Goal: Task Accomplishment & Management: Use online tool/utility

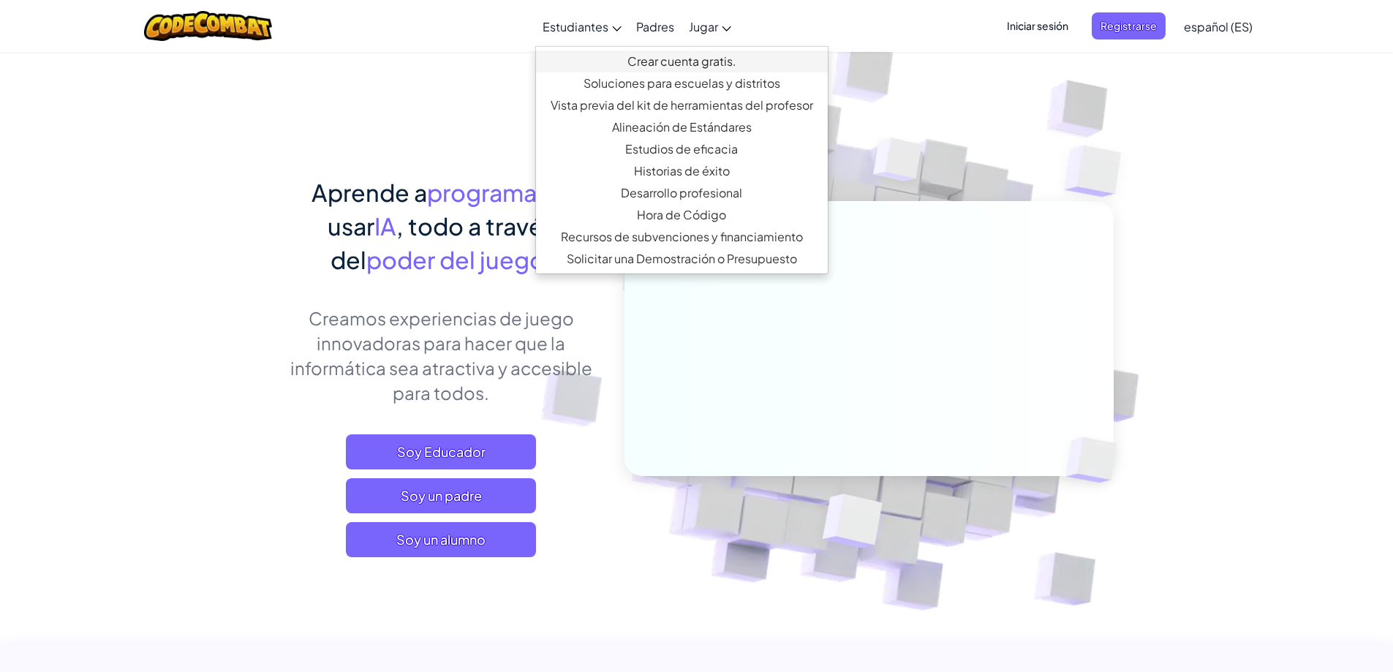
click at [662, 58] on font "Crear cuenta gratis." at bounding box center [681, 60] width 109 height 15
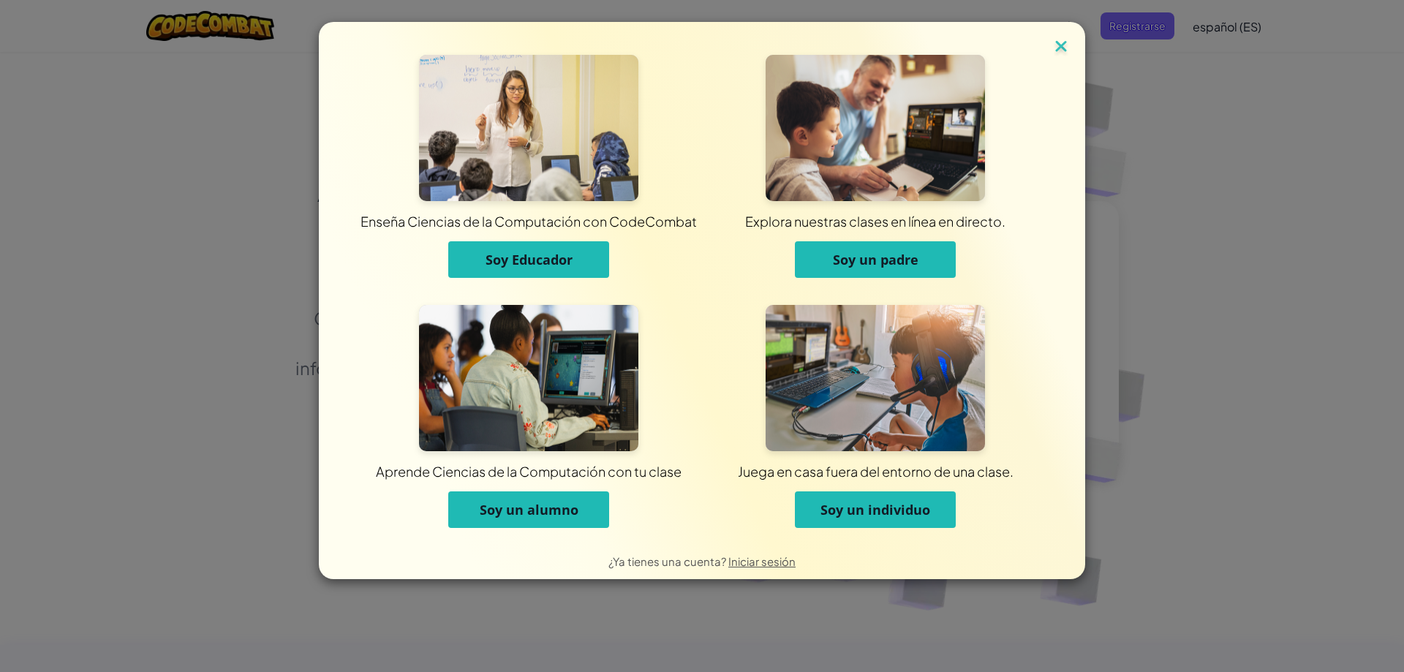
click at [1062, 43] on img at bounding box center [1060, 48] width 19 height 22
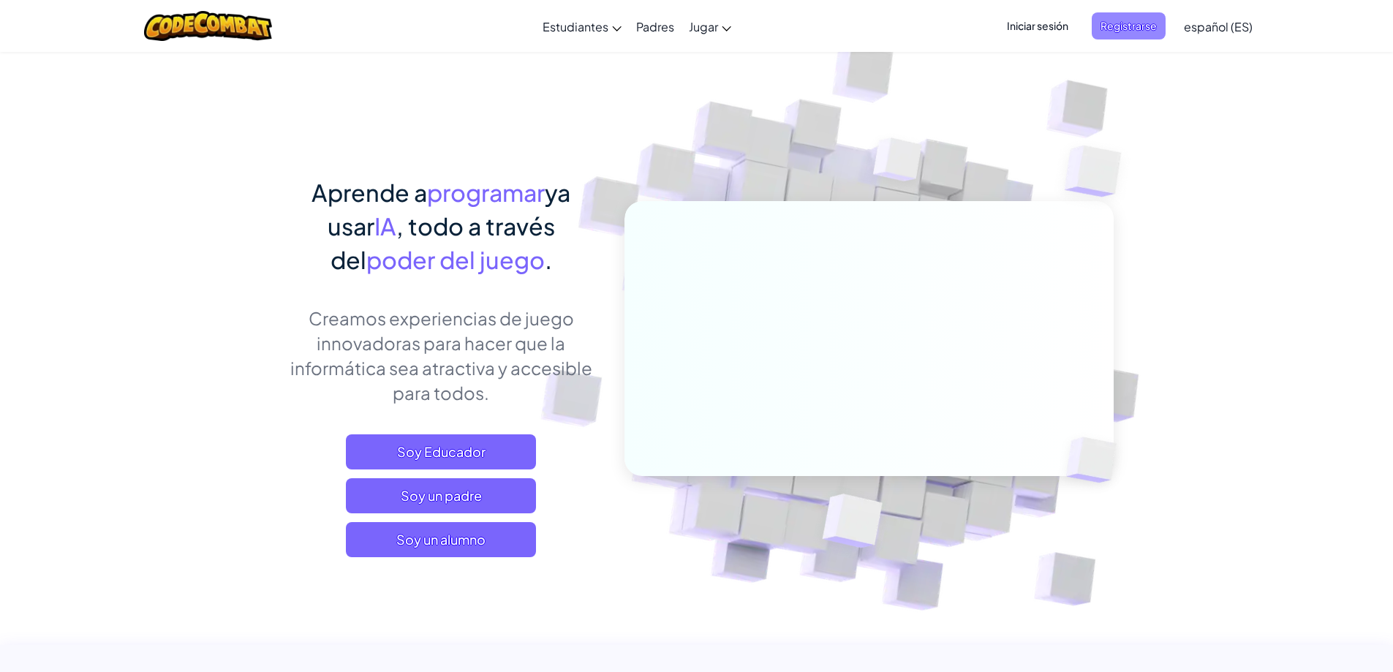
click at [1111, 21] on font "Registrarse" at bounding box center [1128, 25] width 56 height 13
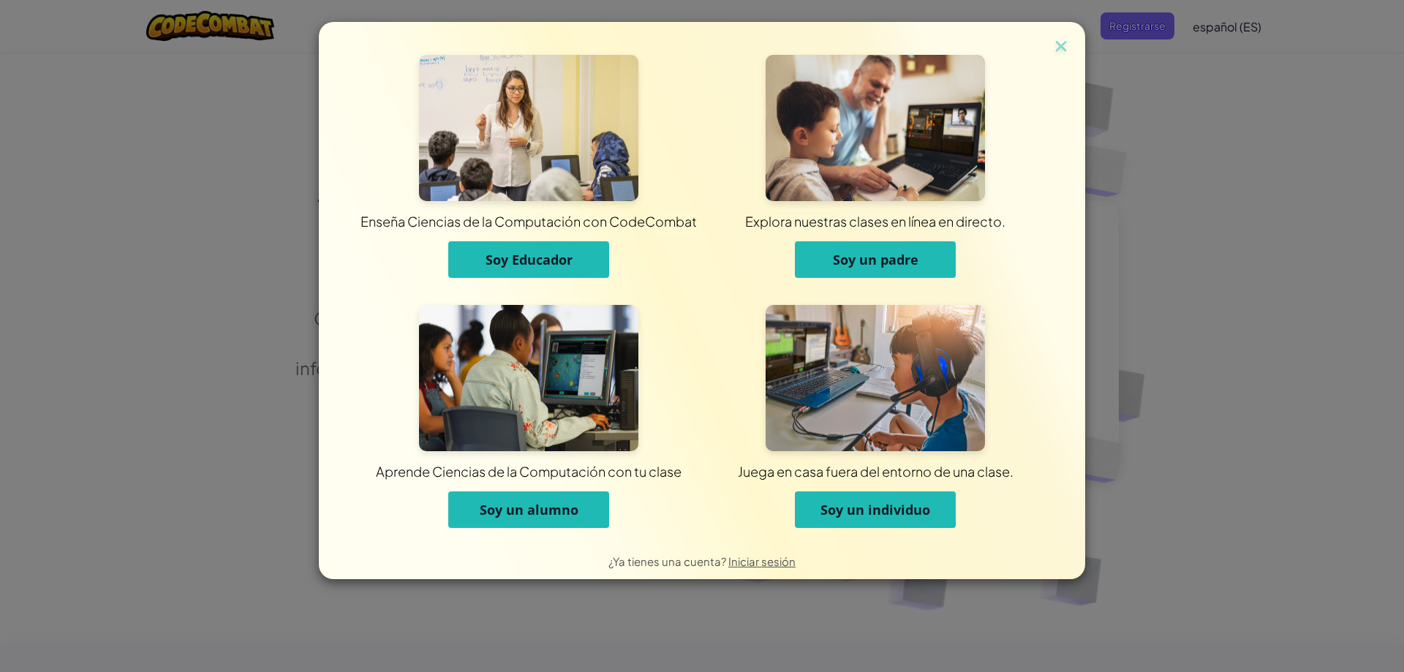
click at [536, 513] on font "Soy un alumno" at bounding box center [529, 510] width 99 height 18
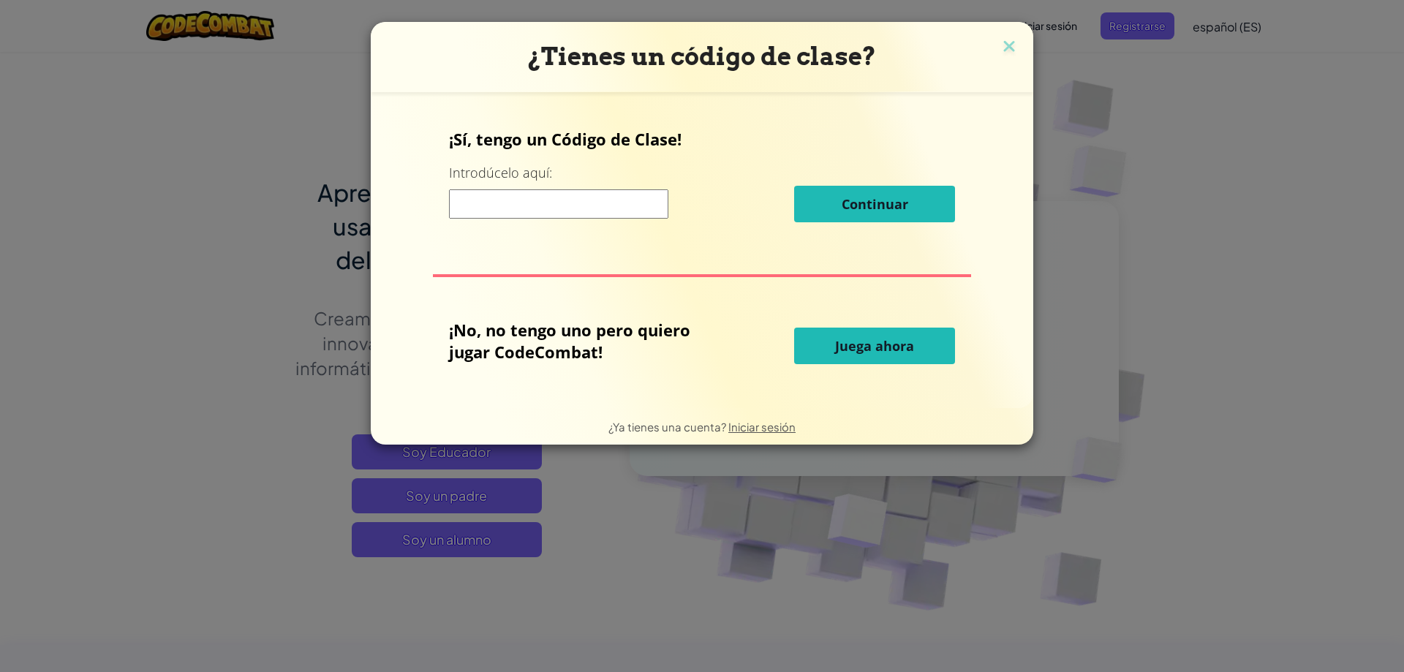
click at [862, 344] on font "Juega ahora" at bounding box center [874, 346] width 79 height 18
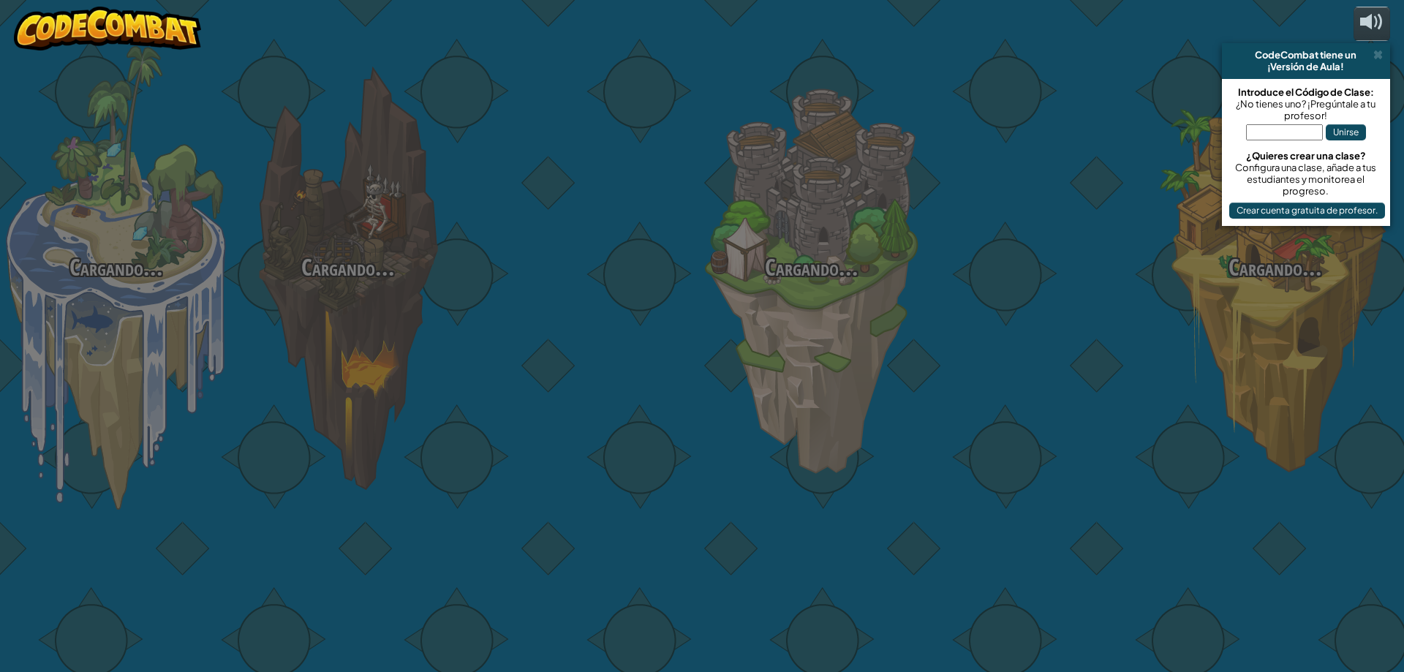
select select "es-ES"
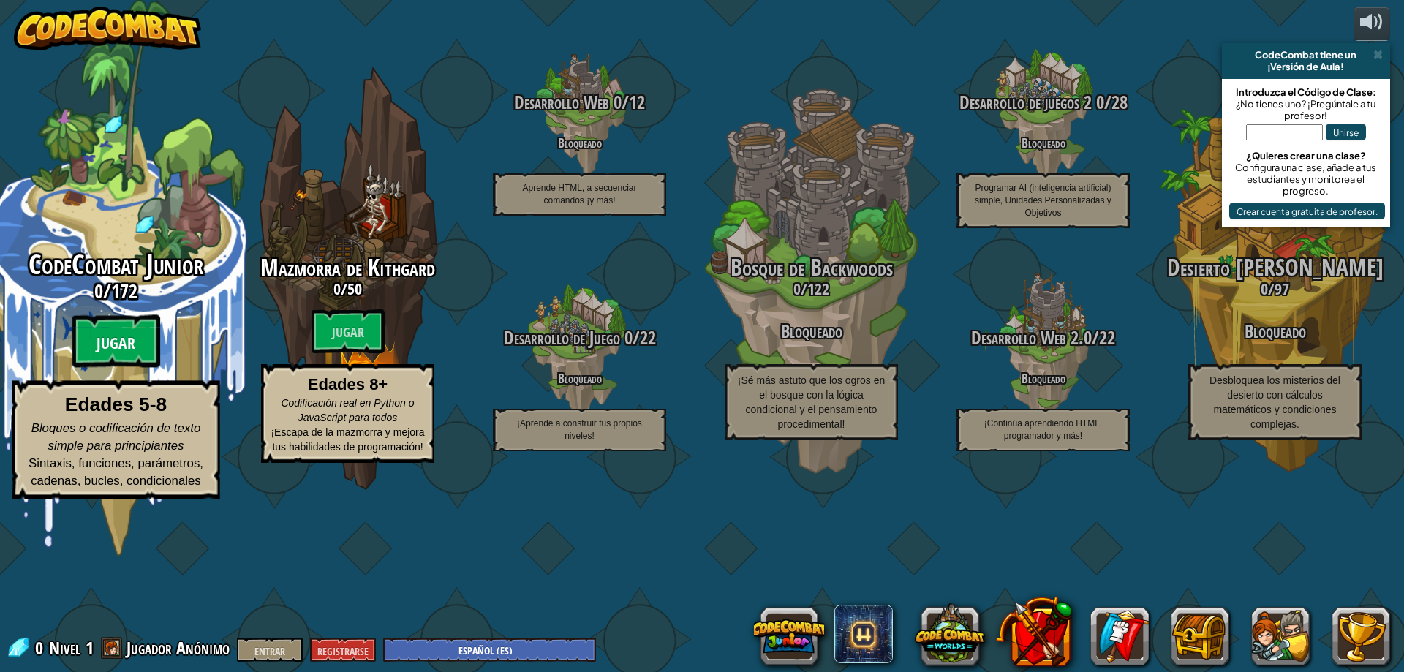
click at [112, 355] on font "Jugar" at bounding box center [116, 344] width 39 height 22
select select "es-ES"
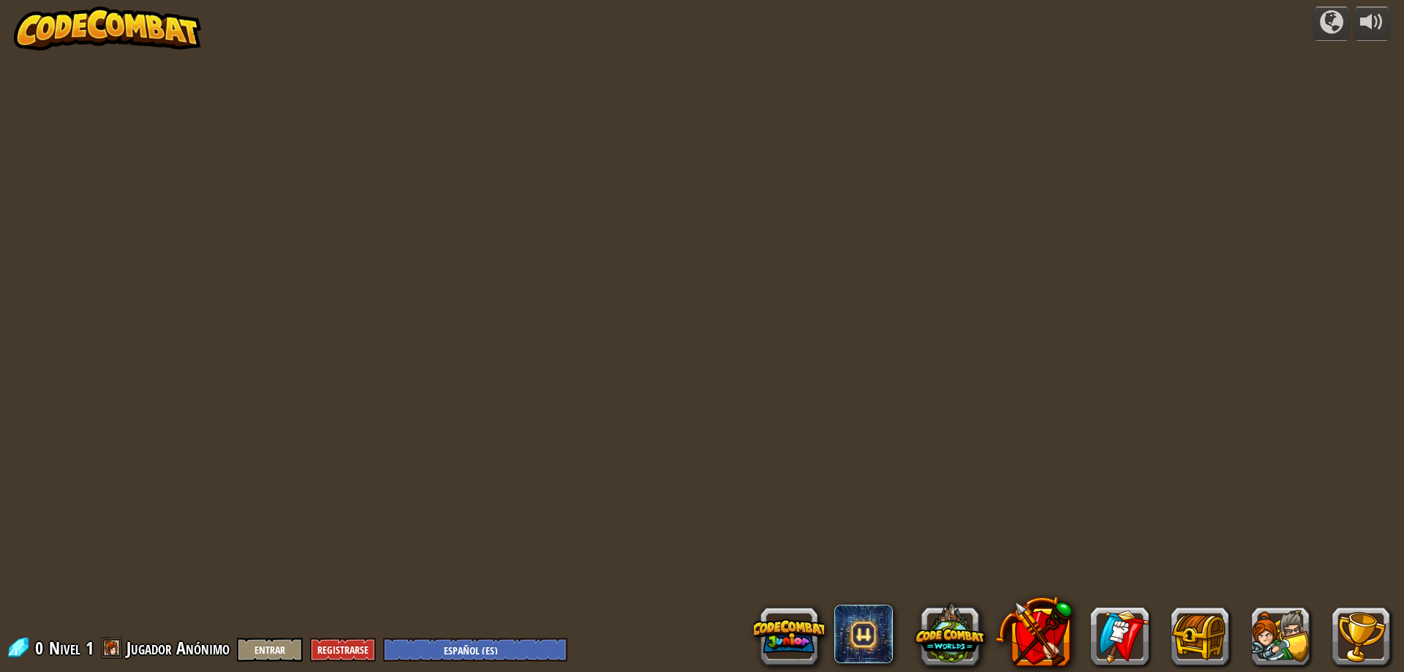
select select "es-ES"
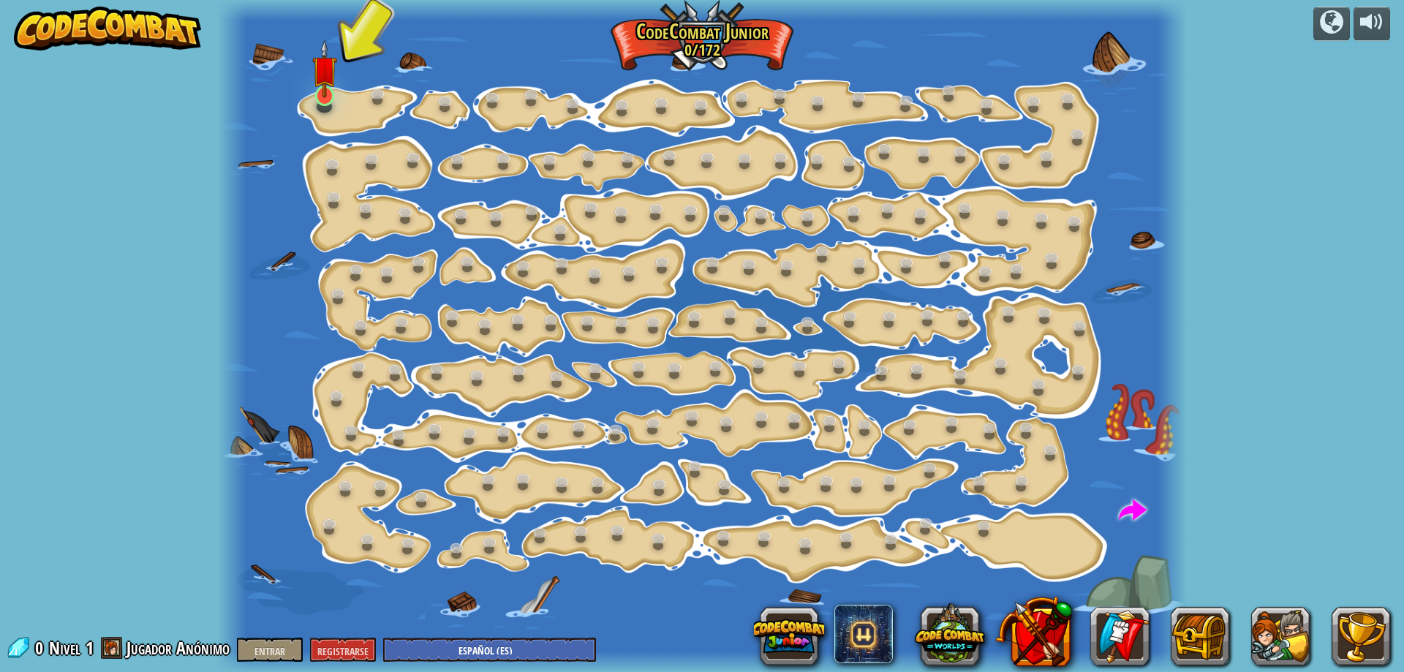
click at [315, 95] on img at bounding box center [325, 68] width 26 height 58
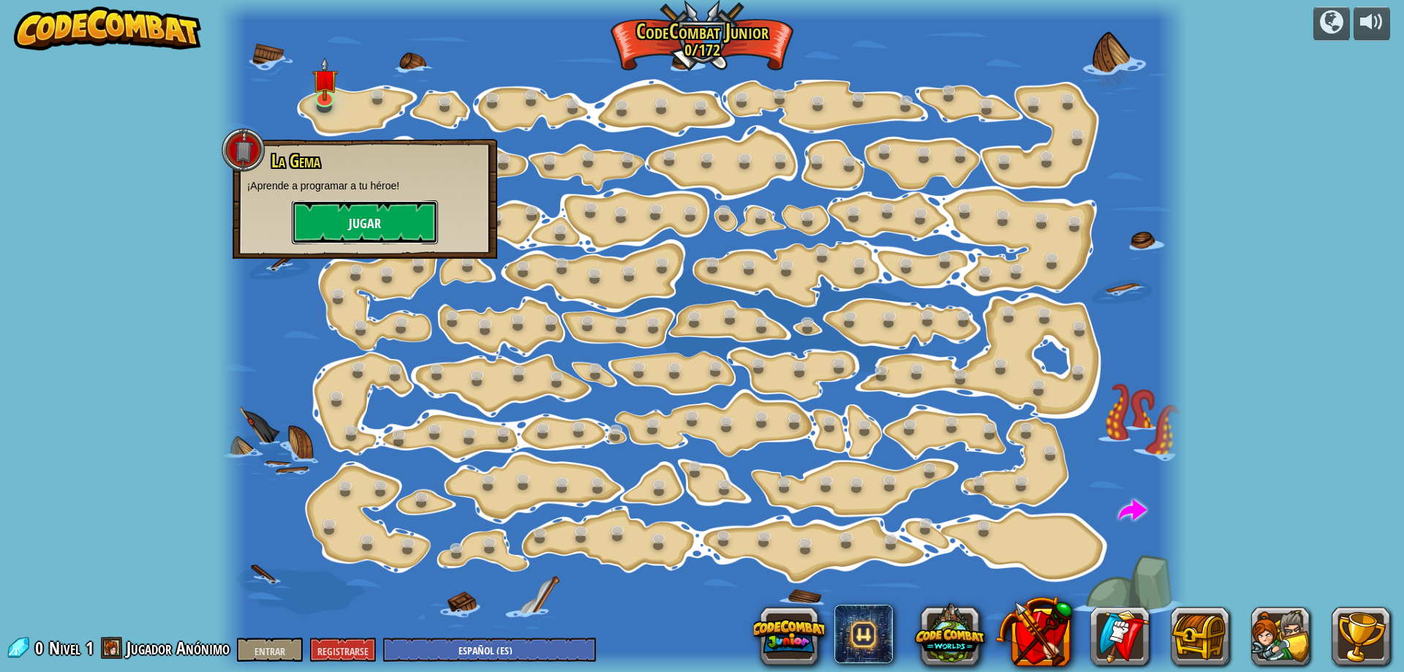
click at [344, 210] on button "Jugar" at bounding box center [365, 222] width 146 height 44
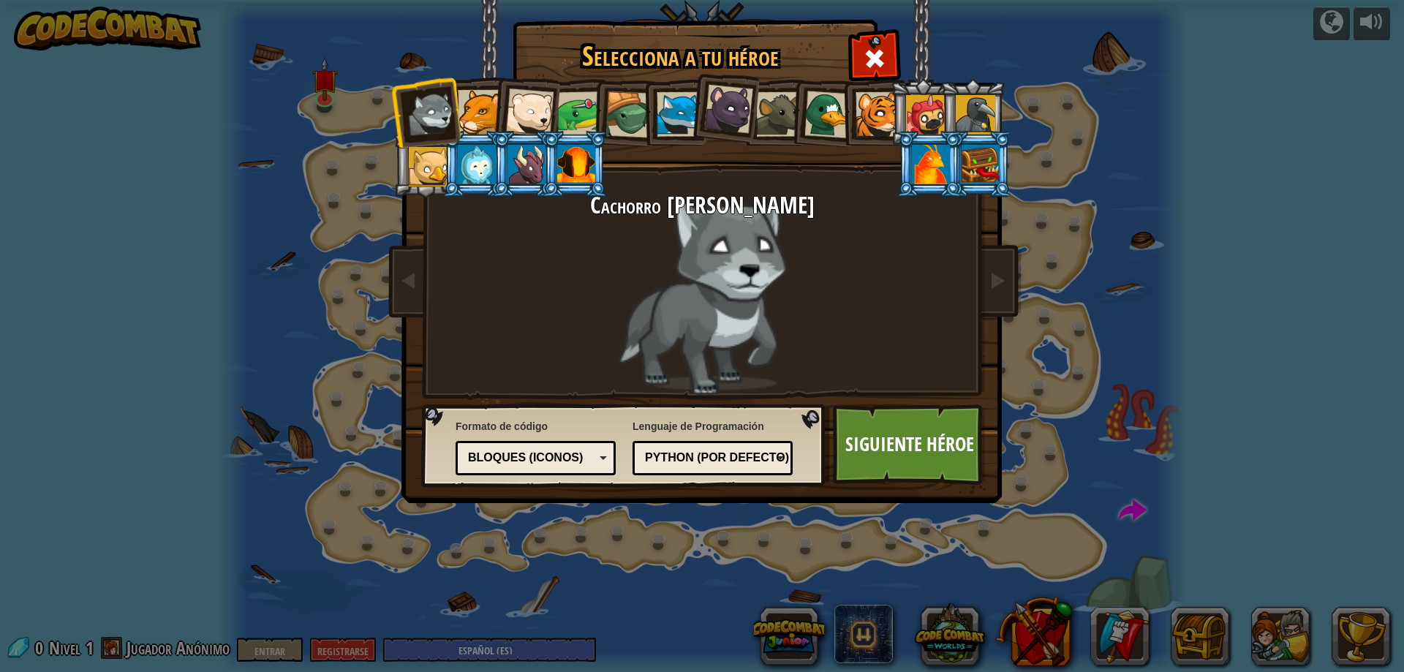
click at [474, 172] on div at bounding box center [477, 164] width 38 height 39
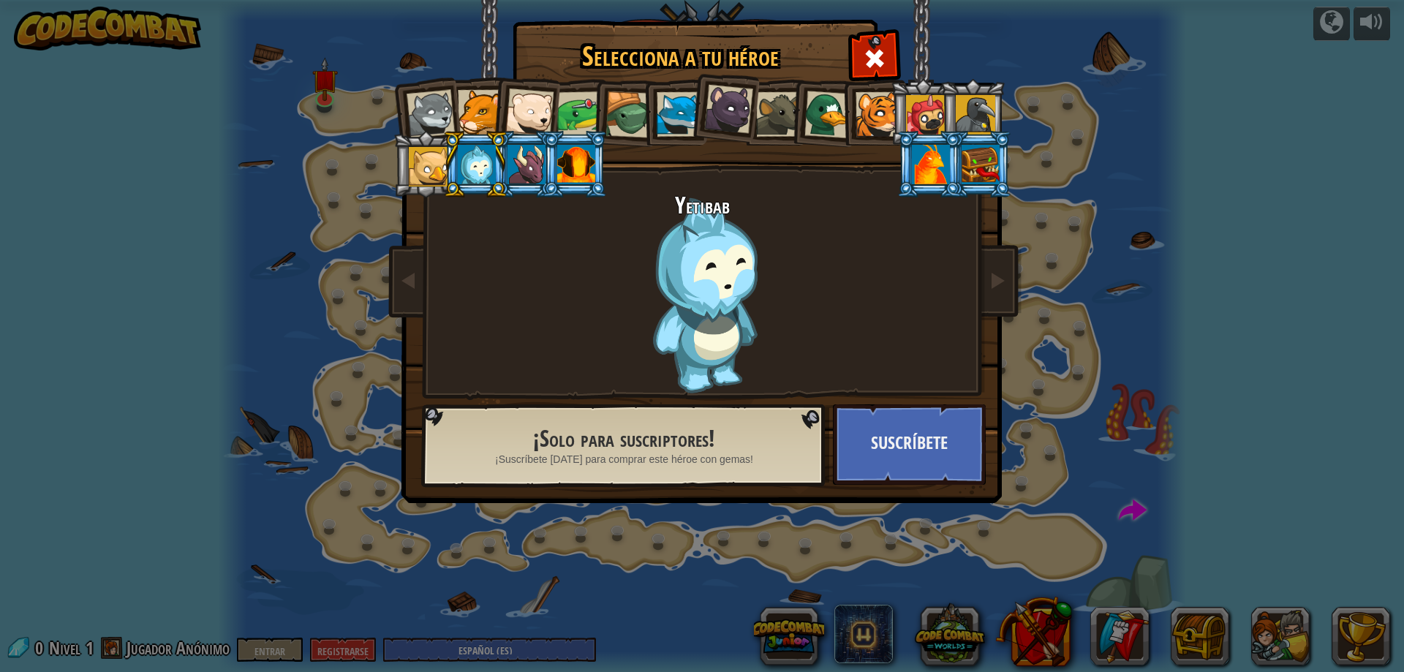
click at [514, 164] on div at bounding box center [526, 164] width 38 height 39
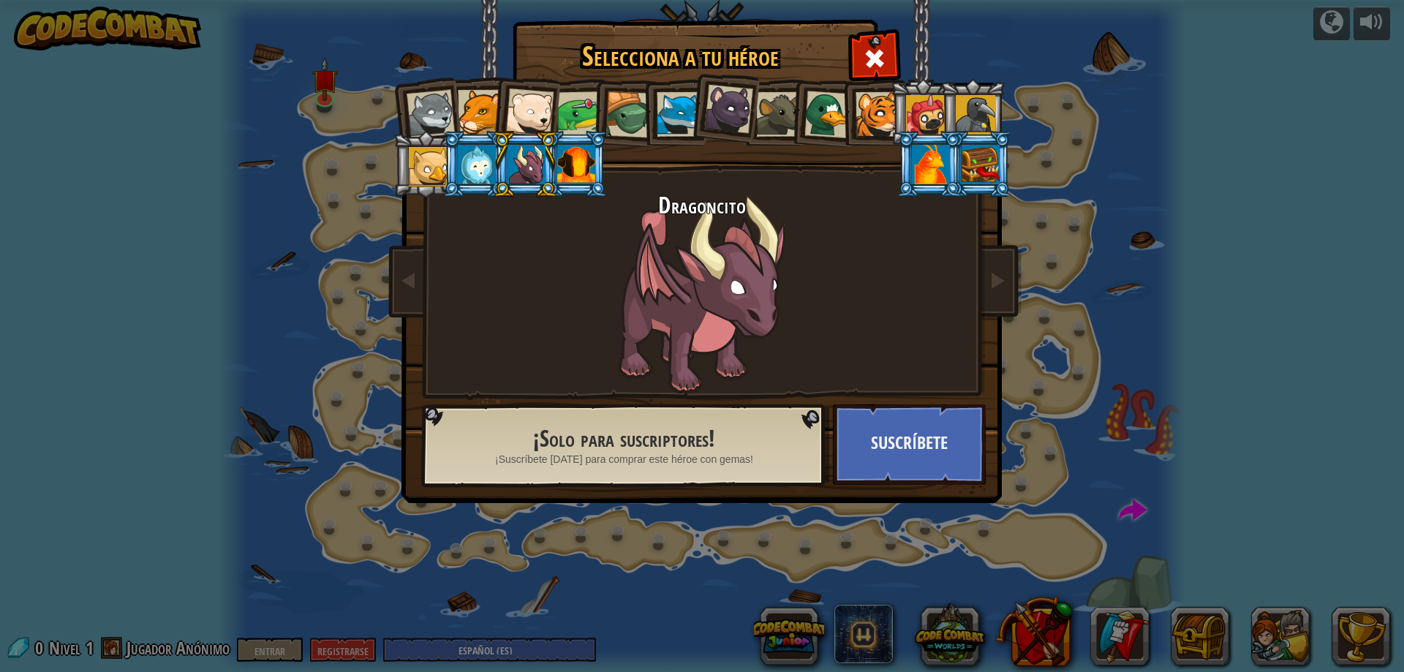
click at [550, 168] on li at bounding box center [525, 164] width 66 height 67
click at [562, 166] on div at bounding box center [576, 164] width 38 height 39
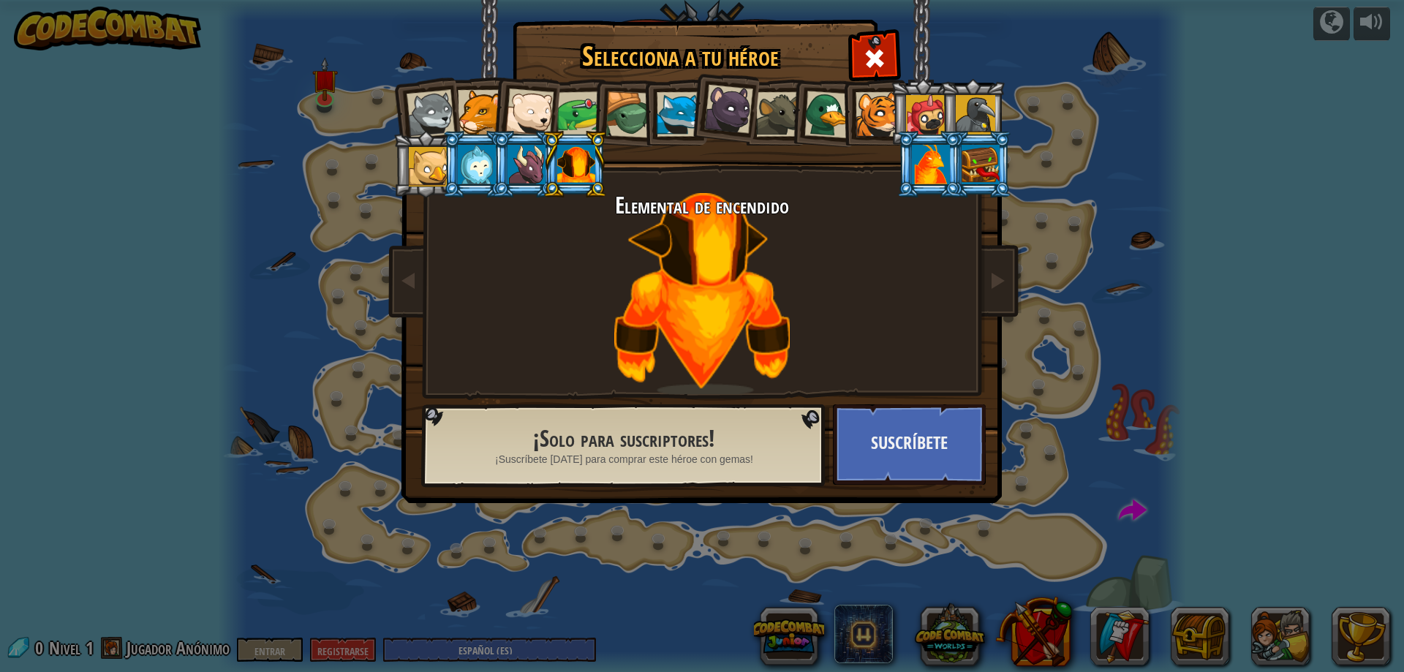
click at [942, 165] on div at bounding box center [931, 164] width 38 height 39
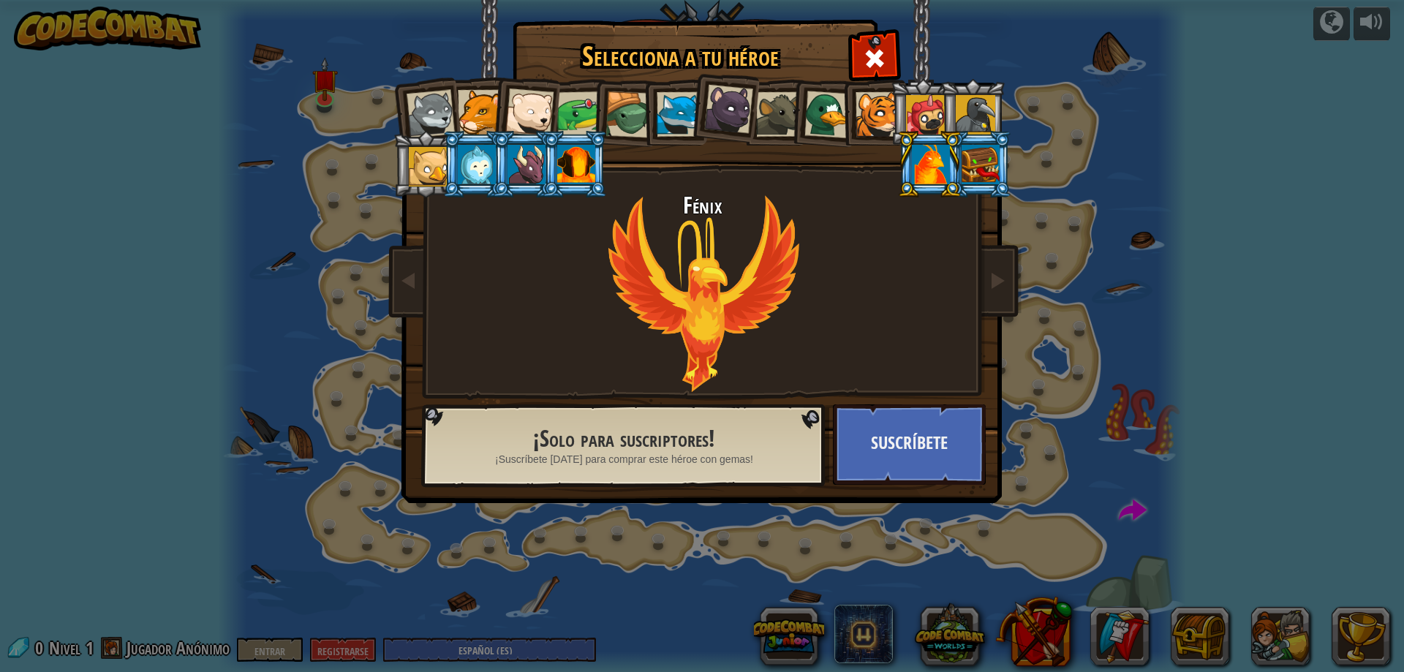
click at [969, 160] on div at bounding box center [980, 164] width 38 height 39
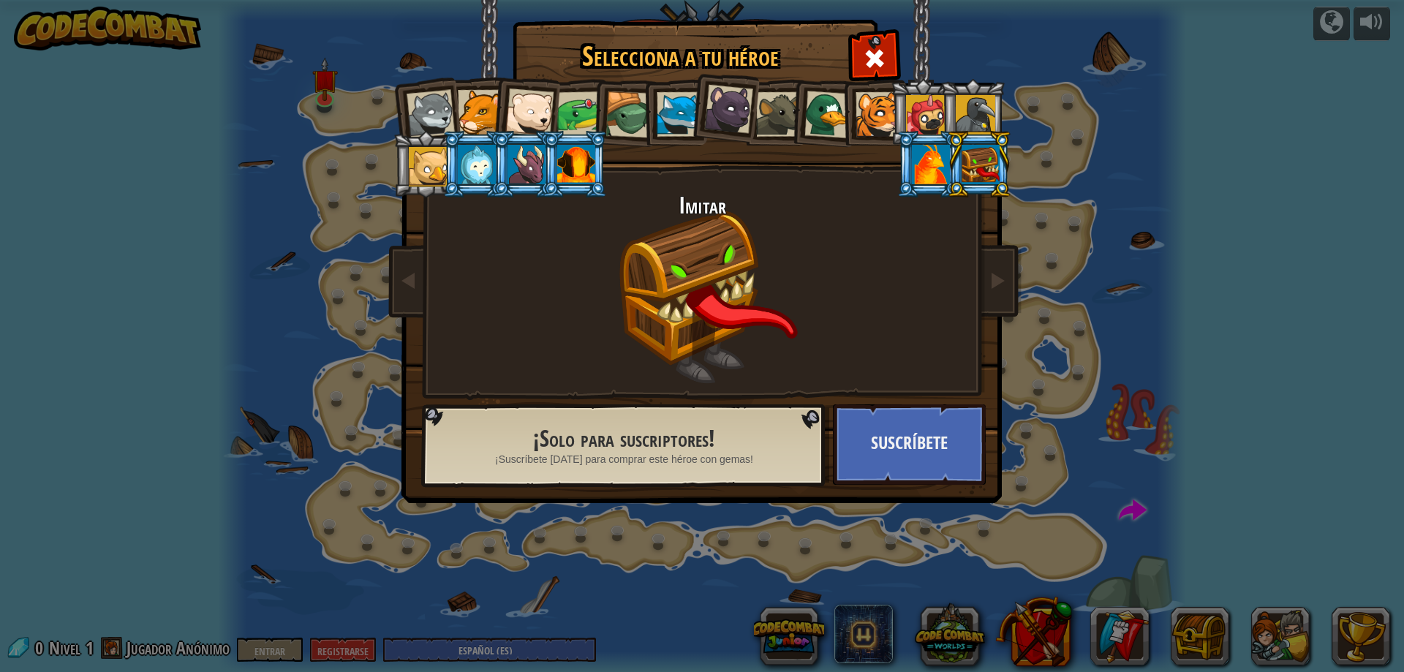
click at [441, 113] on div at bounding box center [431, 114] width 48 height 48
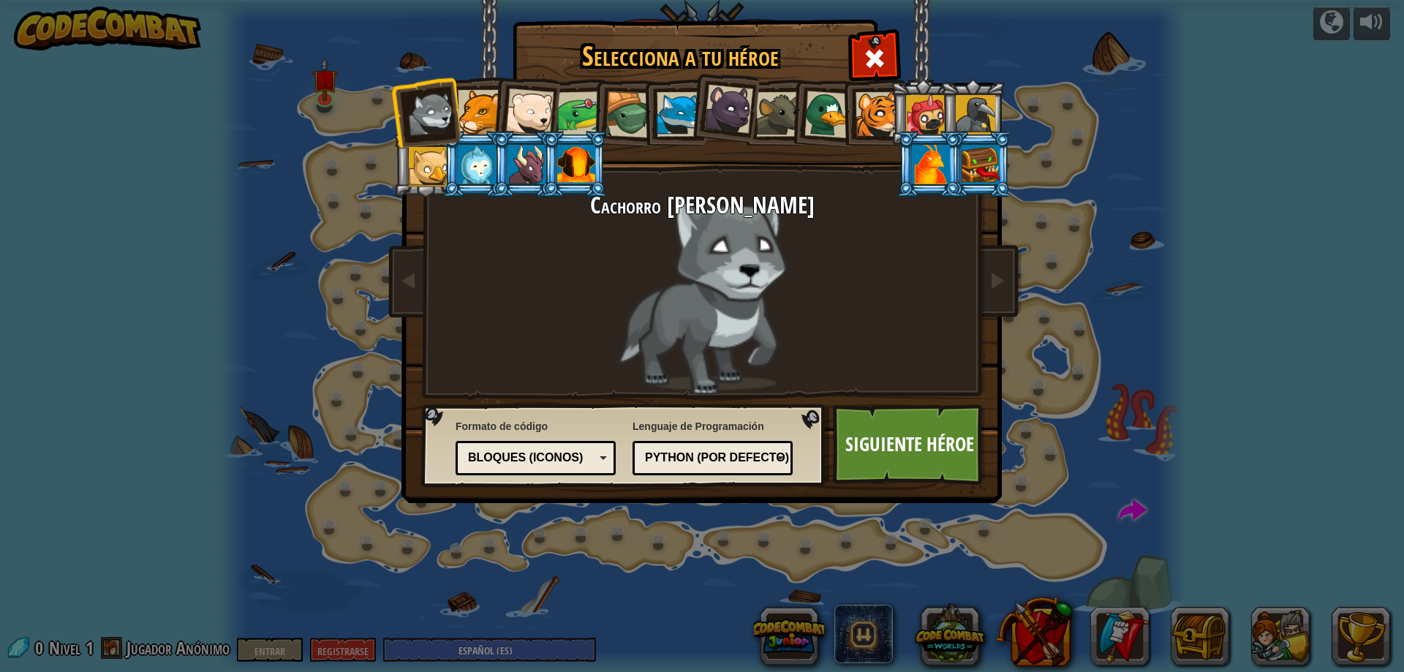
click at [670, 108] on div at bounding box center [679, 114] width 45 height 45
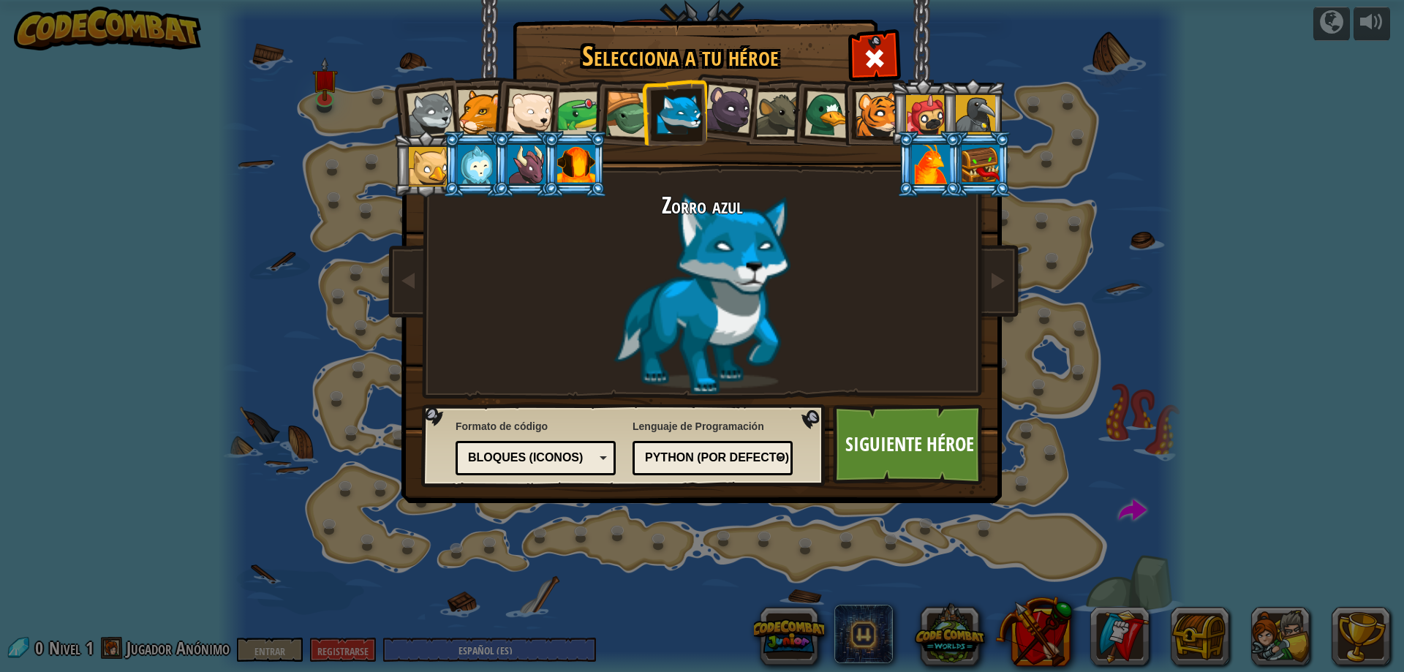
click at [524, 461] on font "Bloques (iconos)" at bounding box center [525, 457] width 115 height 12
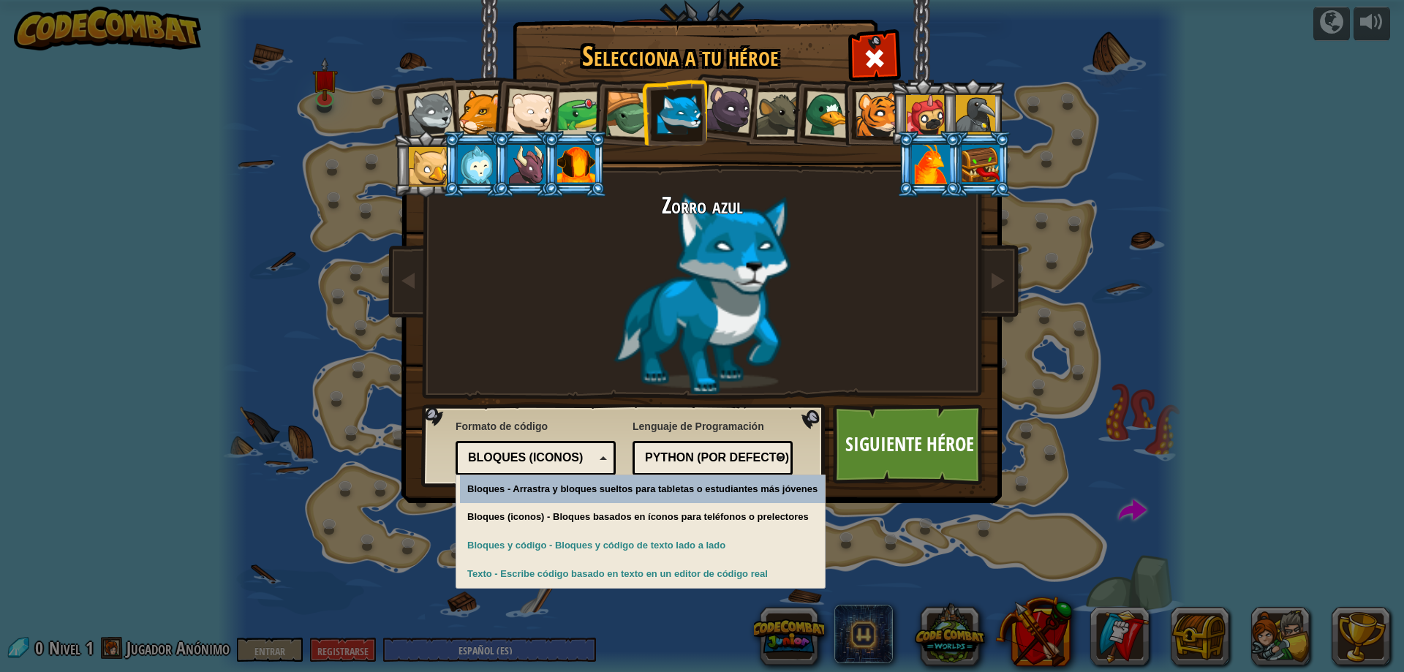
click at [524, 461] on font "Bloques (iconos)" at bounding box center [525, 457] width 115 height 12
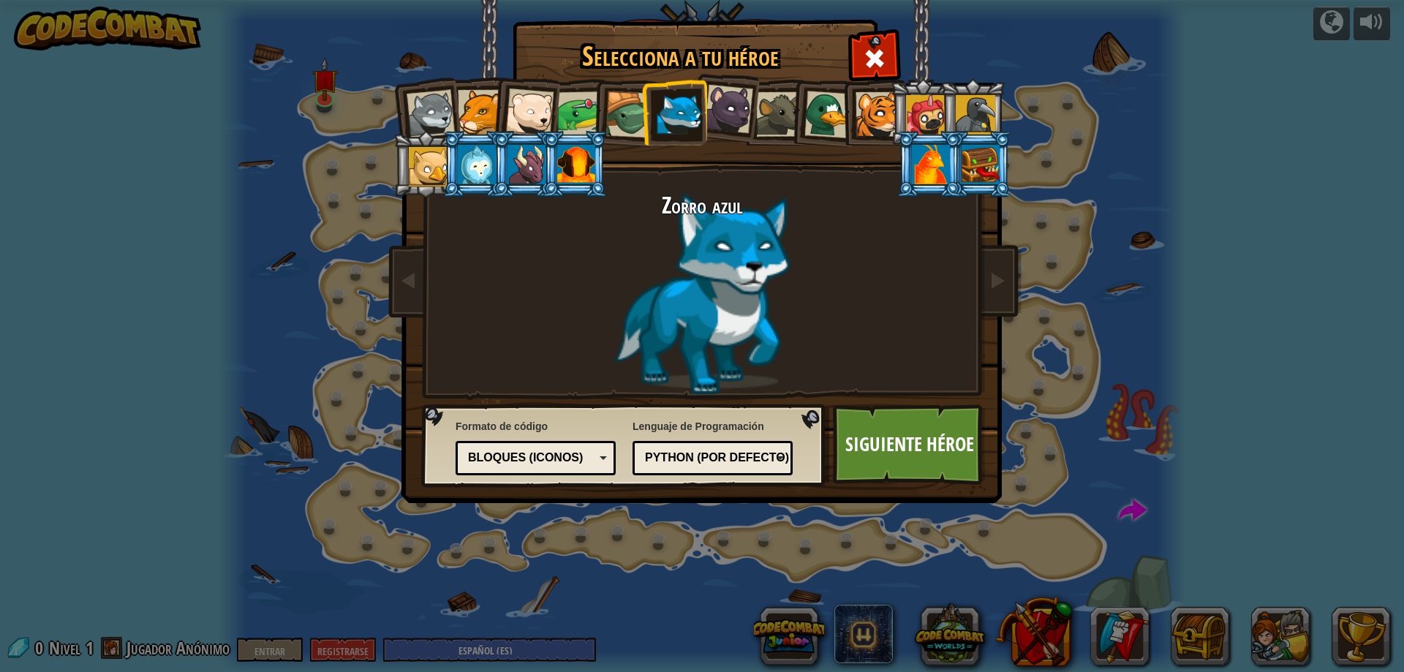
click at [740, 458] on font "Python (por defecto)" at bounding box center [717, 457] width 144 height 12
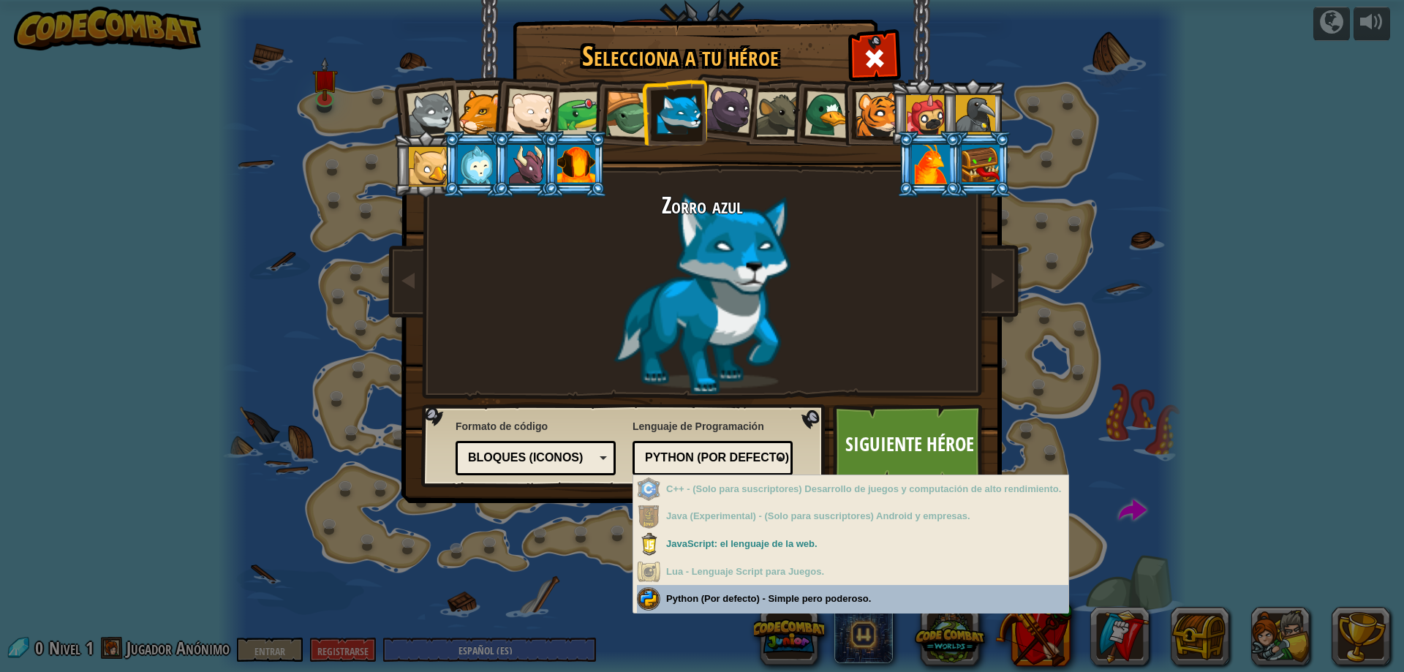
click at [761, 600] on div "Selecciona a tu héroe 0 Cachorro [PERSON_NAME] Puma Cachorro de oso polar Rana …" at bounding box center [702, 336] width 1404 height 672
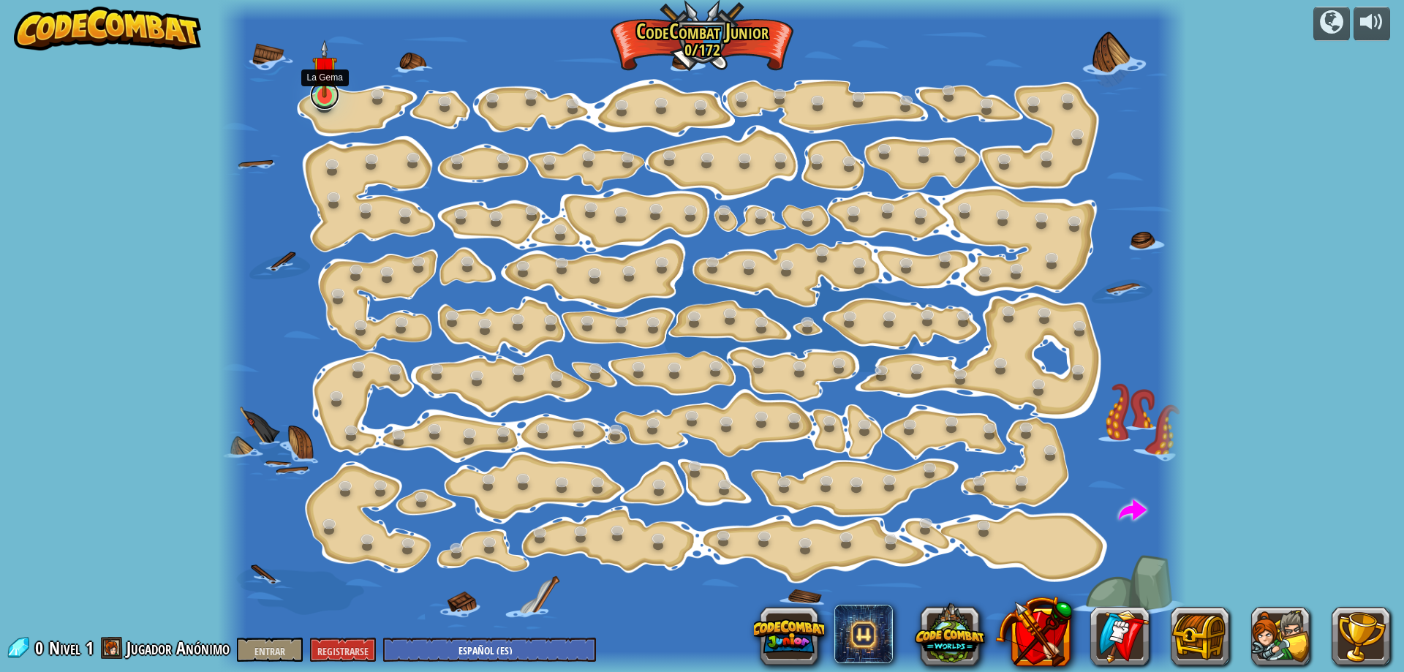
click at [319, 100] on link at bounding box center [324, 94] width 29 height 29
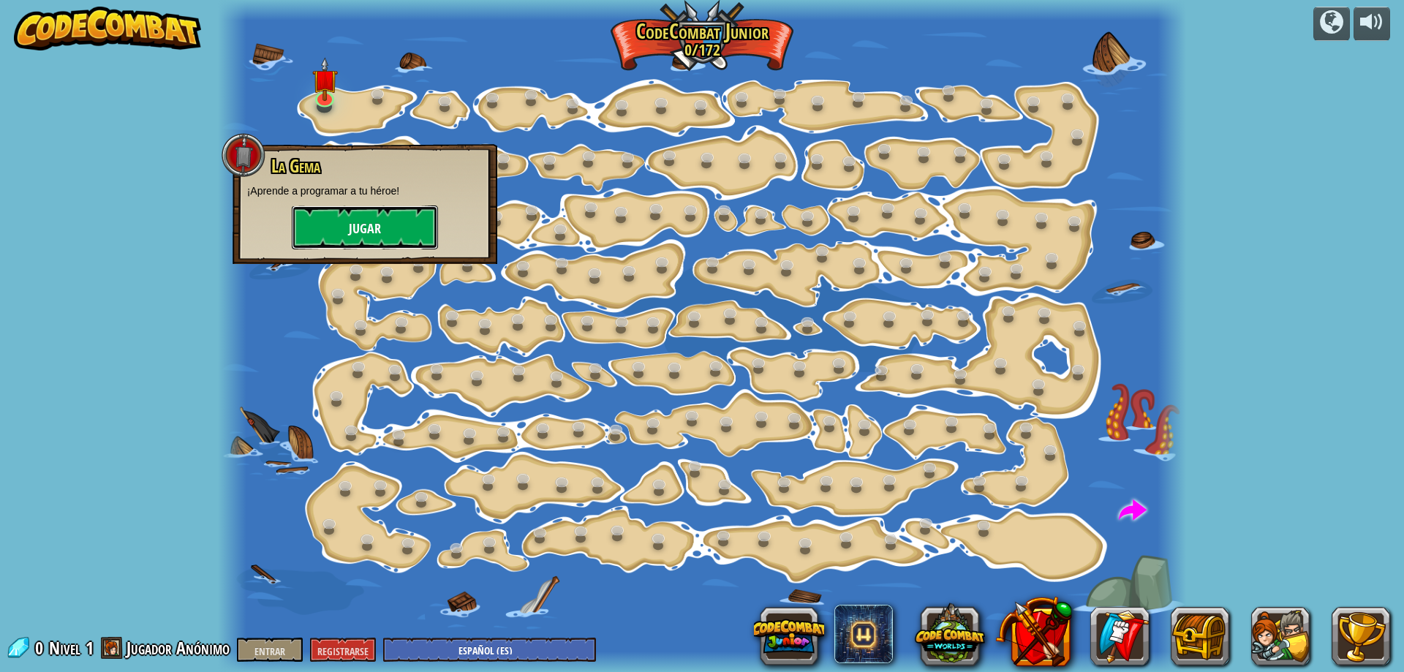
click at [364, 213] on button "Jugar" at bounding box center [365, 227] width 146 height 44
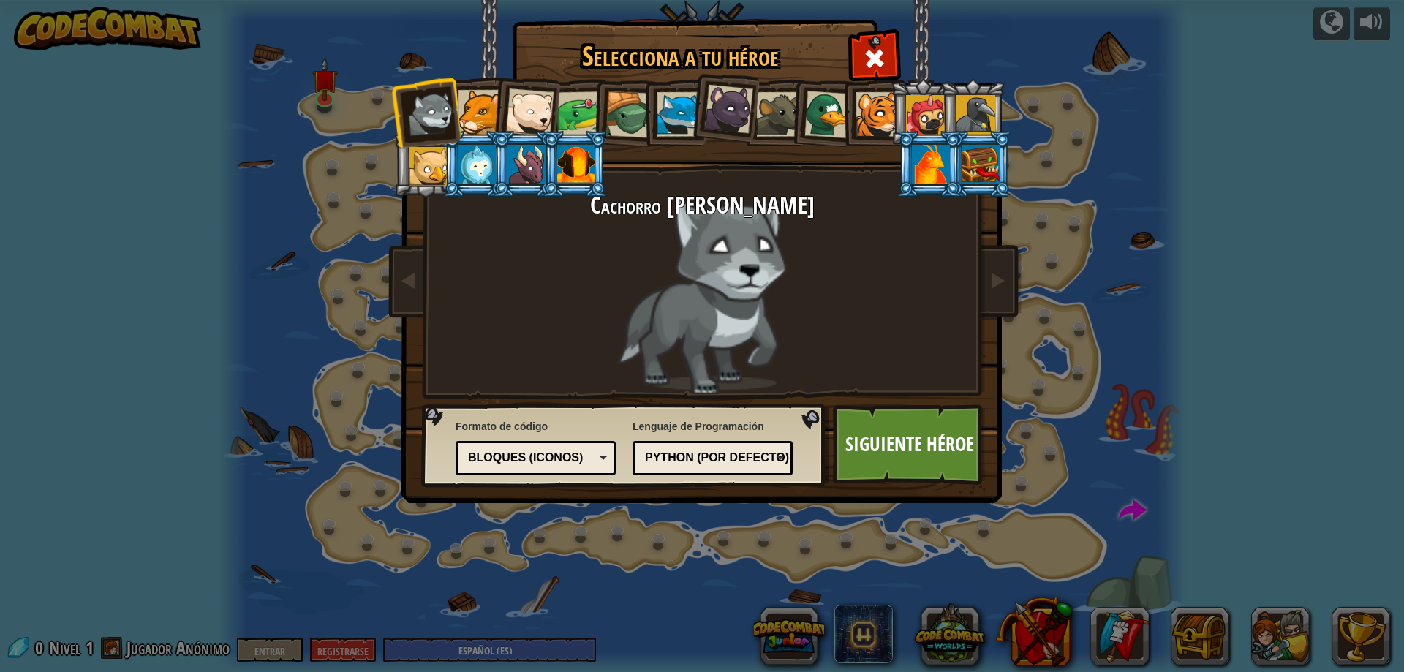
click at [564, 450] on div "Bloques (iconos)" at bounding box center [535, 458] width 141 height 23
click at [894, 453] on font "Siguiente héroe" at bounding box center [909, 444] width 129 height 26
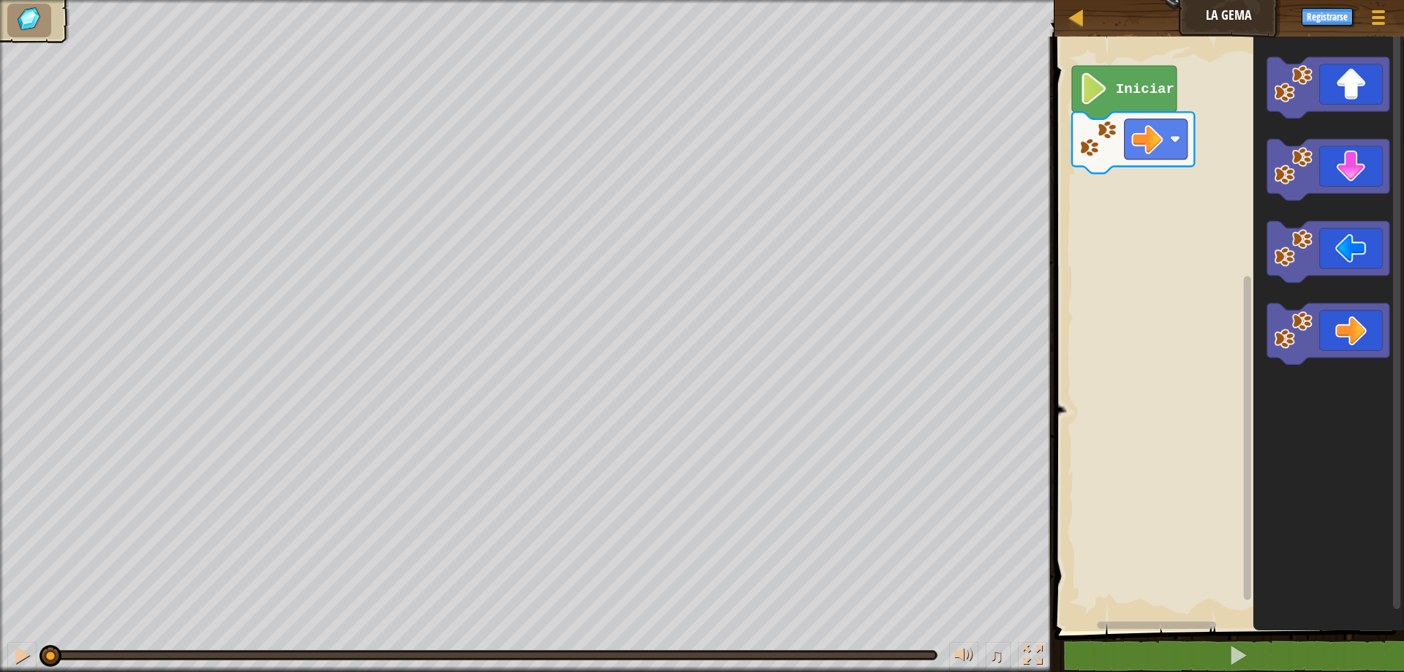
click at [1113, 104] on icon "Espacio de trabajo de Blockly" at bounding box center [1124, 92] width 105 height 53
click at [1374, 82] on icon "Espacio de trabajo de Blockly" at bounding box center [1328, 87] width 122 height 61
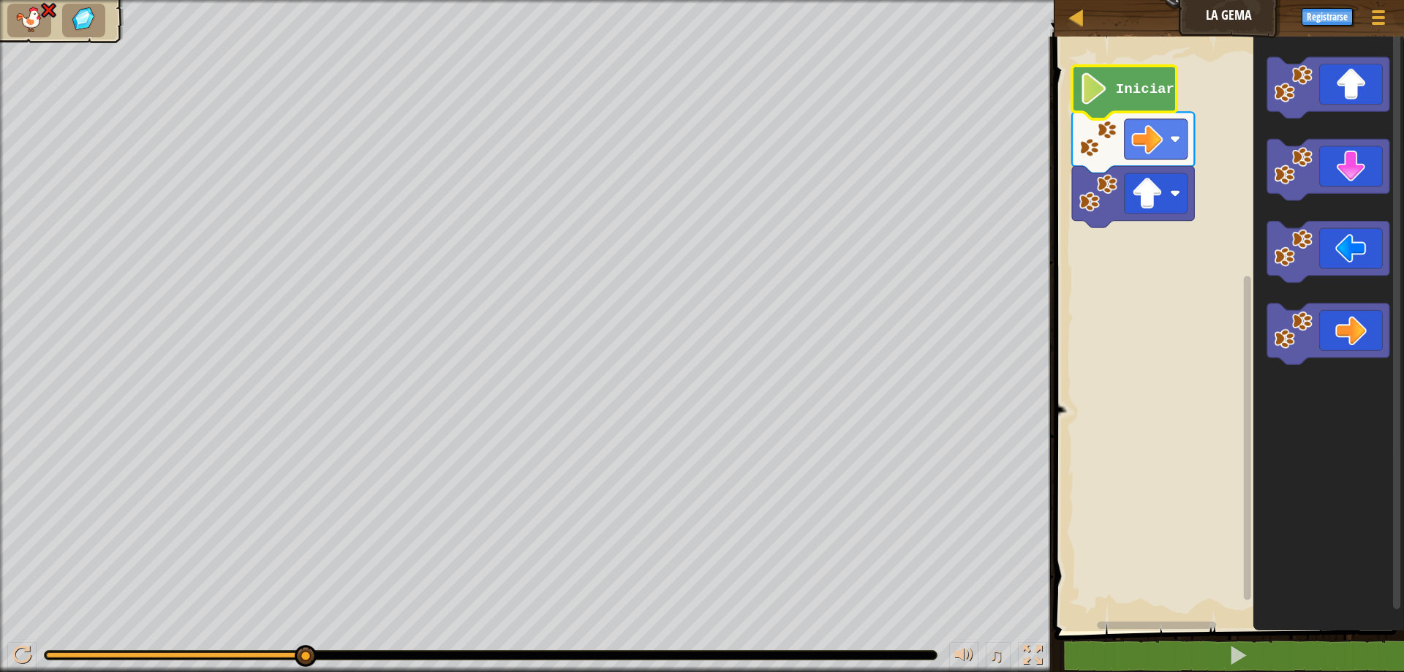
click at [1092, 100] on image "Espacio de trabajo de Blockly" at bounding box center [1093, 88] width 30 height 31
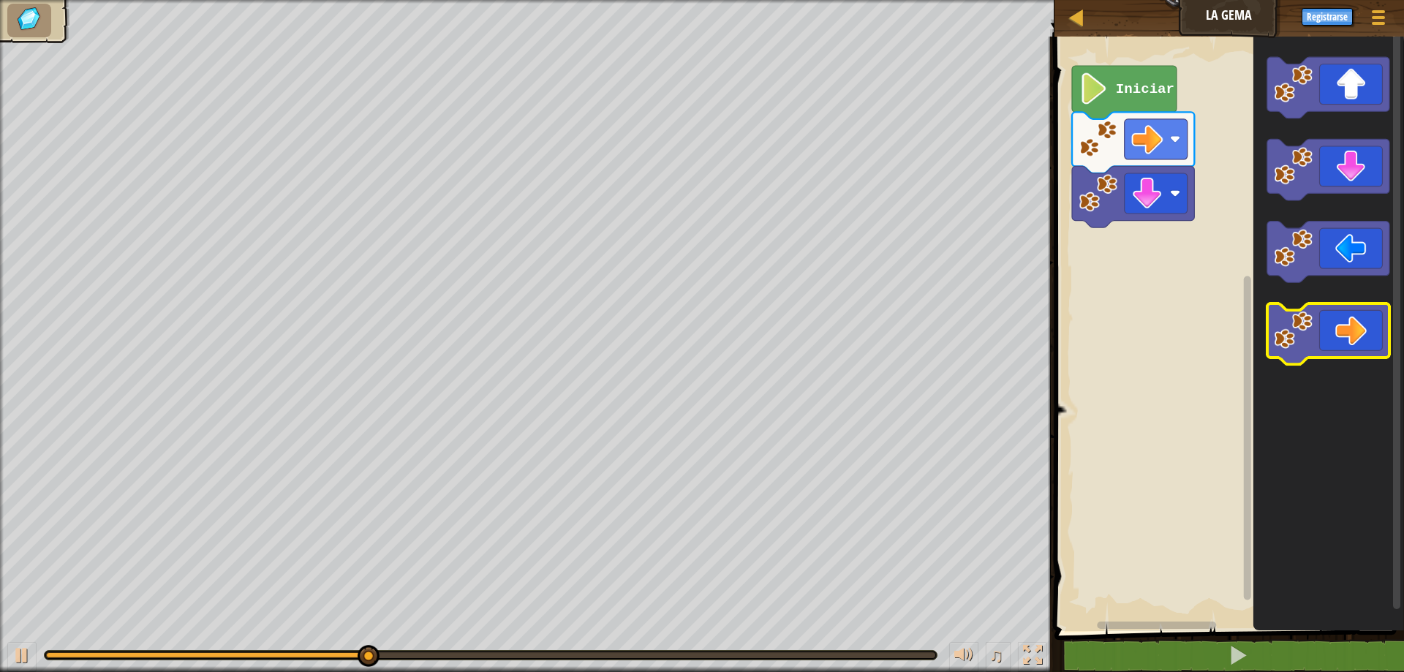
click at [1354, 340] on icon "Espacio de trabajo de Blockly" at bounding box center [1328, 333] width 122 height 61
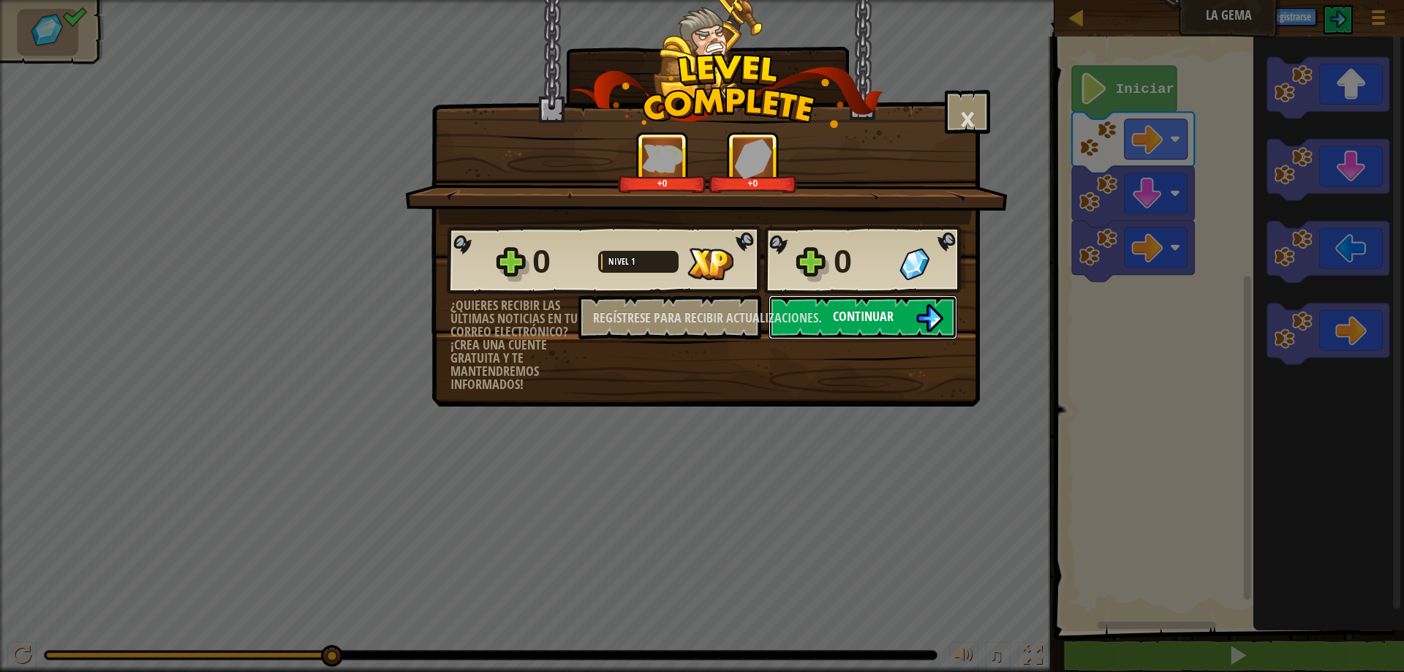
click at [904, 317] on button "Continuar" at bounding box center [862, 317] width 189 height 44
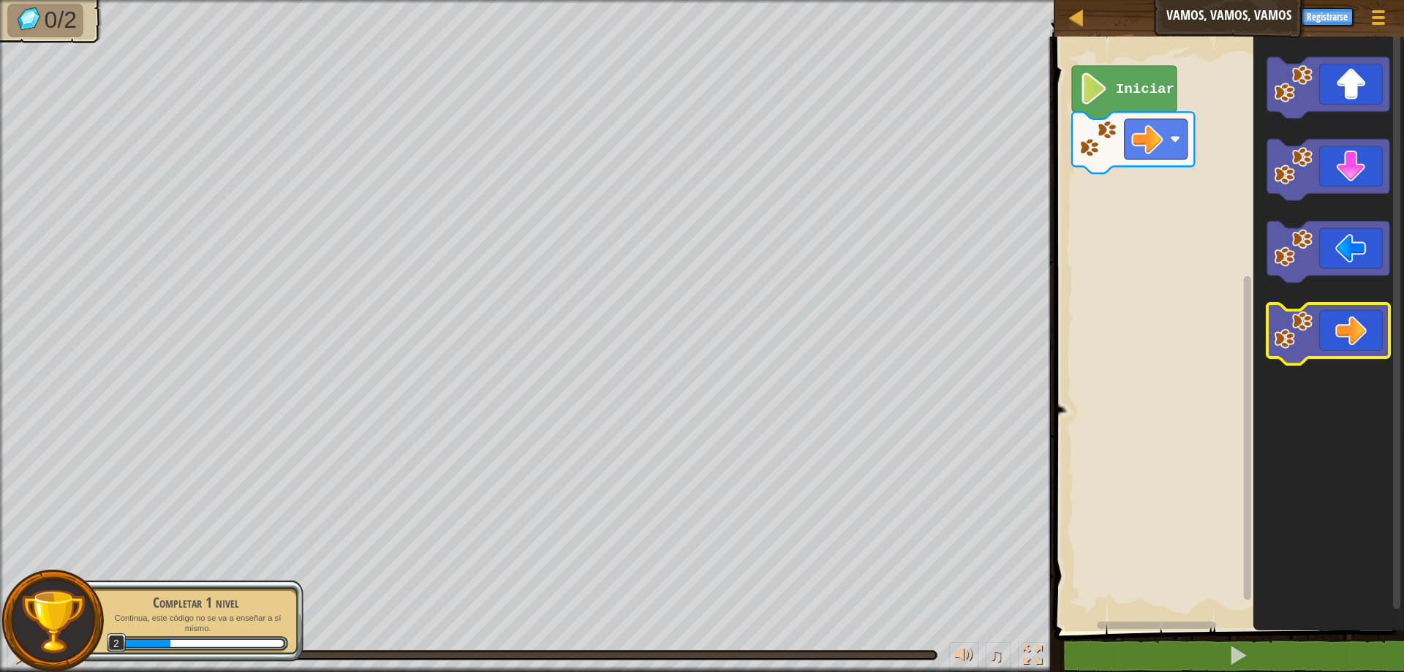
click at [1350, 328] on icon "Espacio de trabajo de Blockly" at bounding box center [1328, 333] width 122 height 61
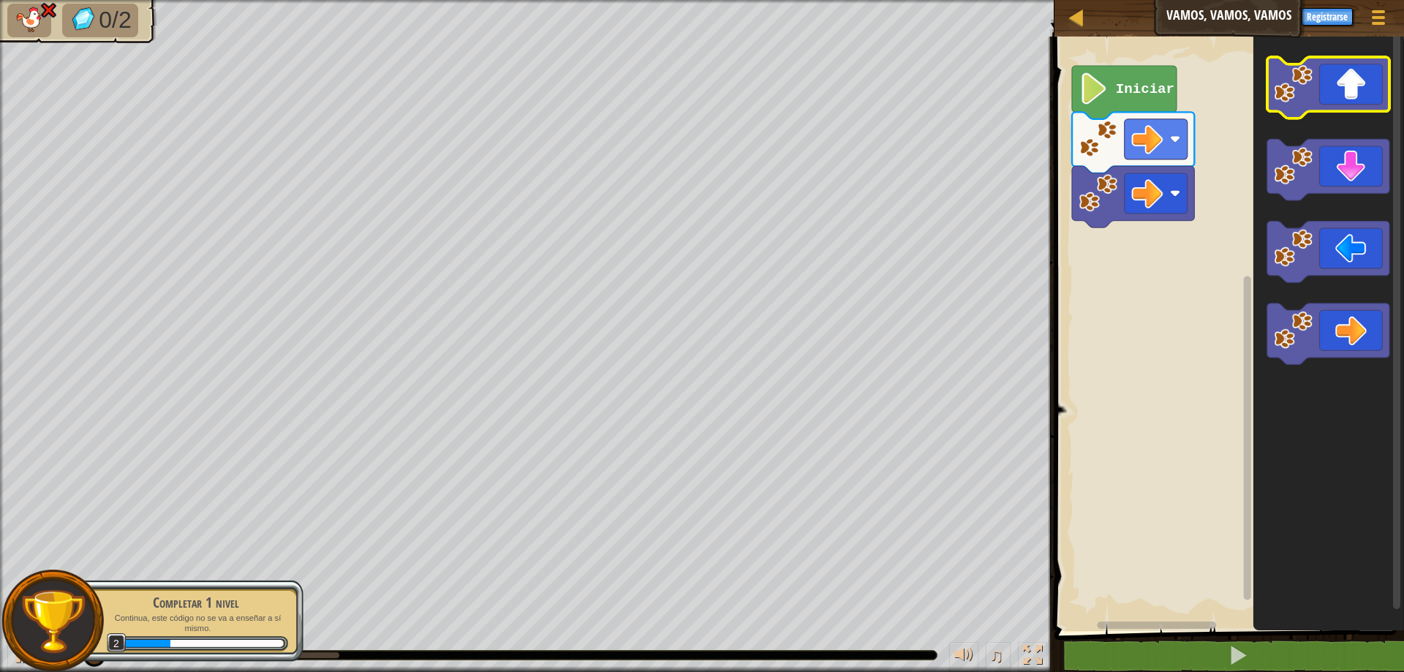
click at [1361, 91] on icon "Espacio de trabajo de Blockly" at bounding box center [1328, 87] width 122 height 61
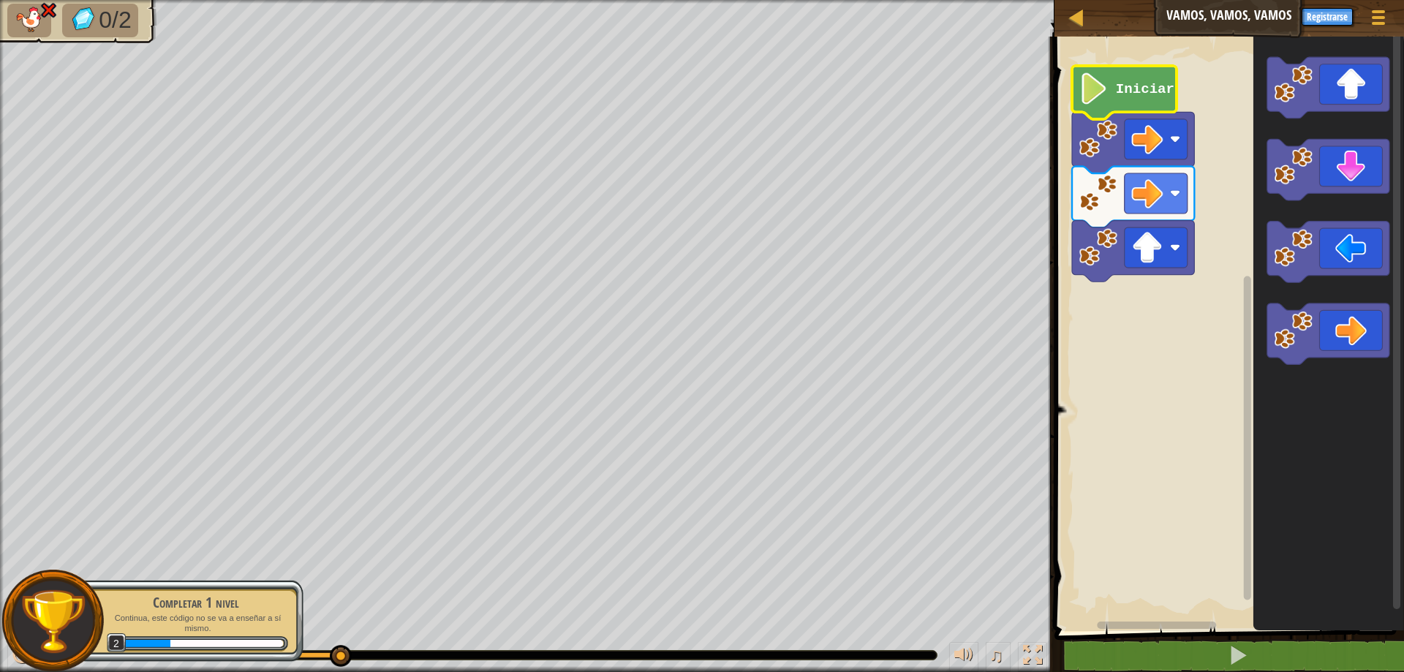
click at [1114, 88] on icon "Espacio de trabajo de Blockly" at bounding box center [1124, 92] width 105 height 53
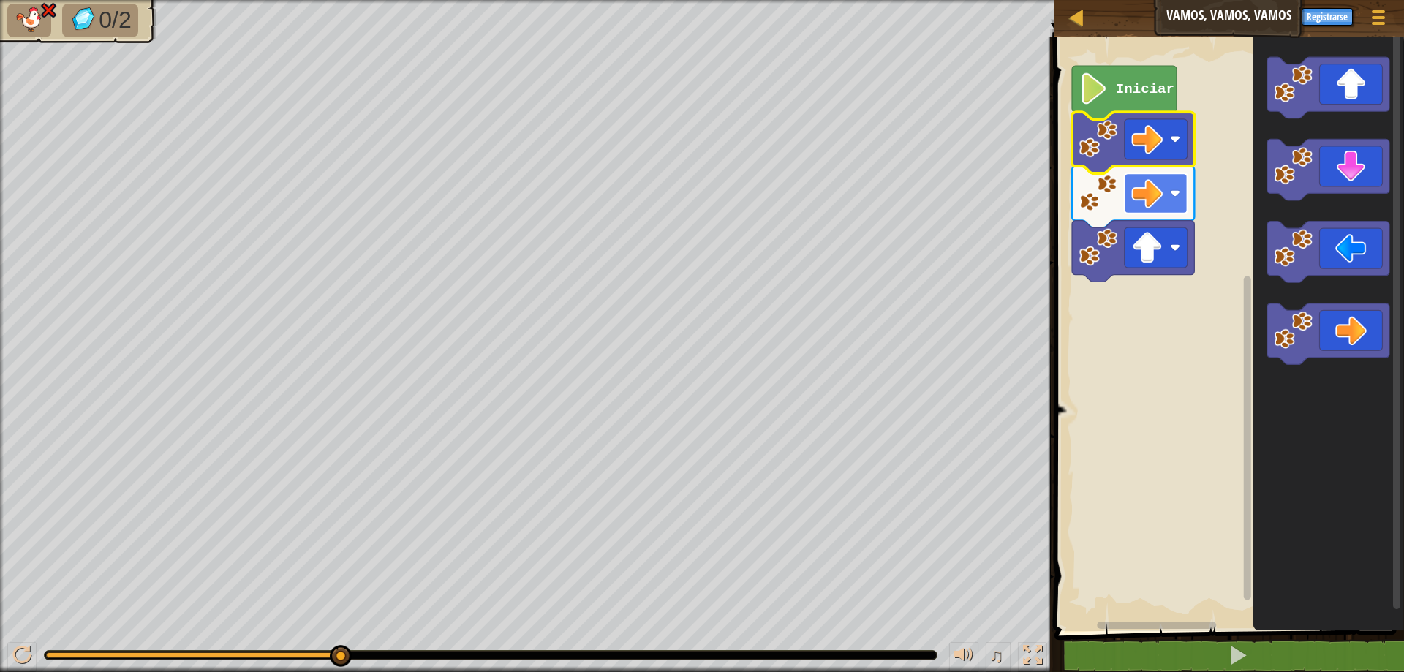
click at [1166, 191] on rect "Espacio de trabajo de Blockly" at bounding box center [1155, 193] width 63 height 40
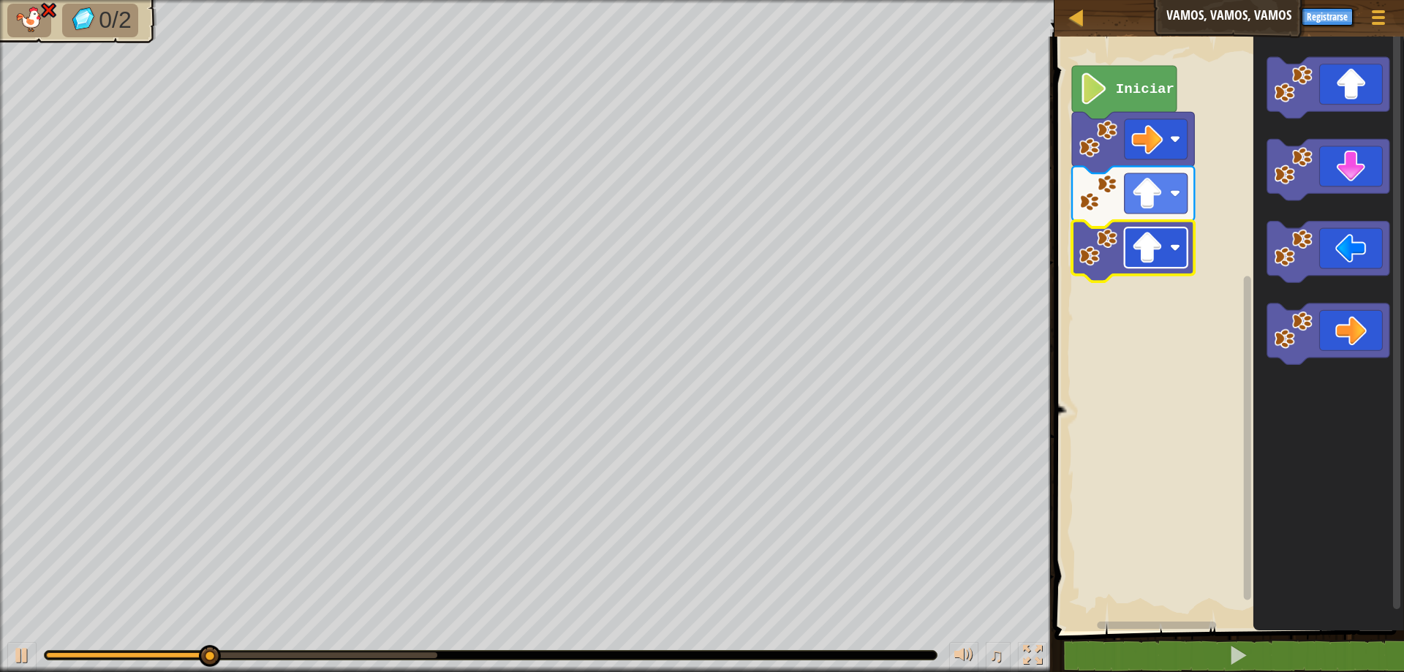
click at [1159, 246] on image "Espacio de trabajo de Blockly" at bounding box center [1146, 247] width 31 height 31
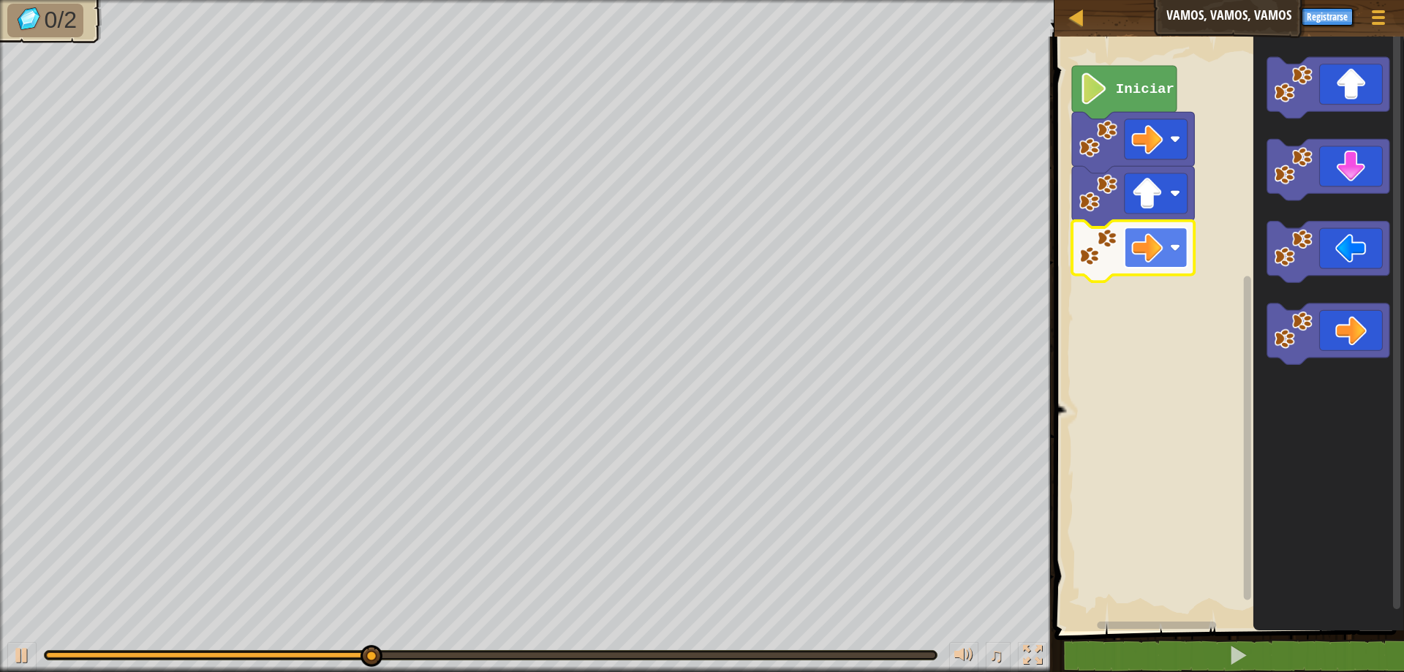
click at [1171, 245] on image "Espacio de trabajo de Blockly" at bounding box center [1175, 247] width 10 height 10
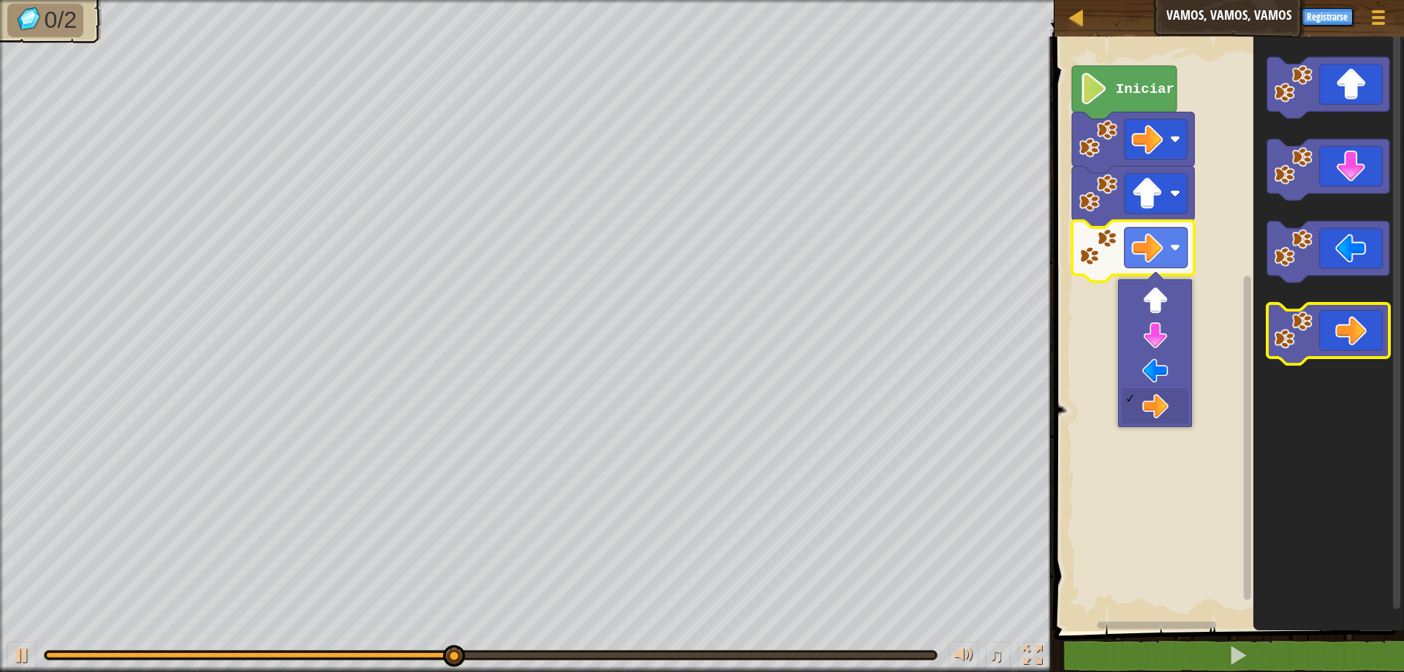
click at [1335, 314] on icon "Espacio de trabajo de Blockly" at bounding box center [1328, 333] width 122 height 61
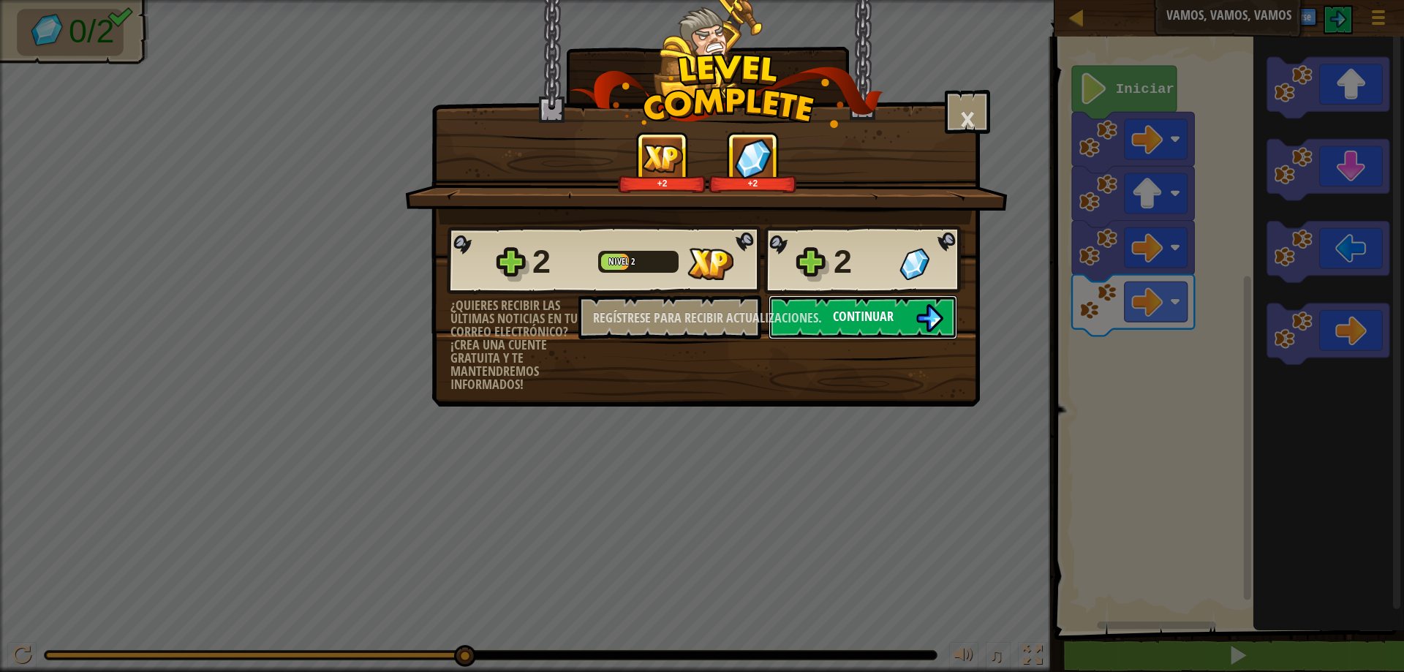
click at [864, 314] on font "Continuar" at bounding box center [863, 316] width 61 height 18
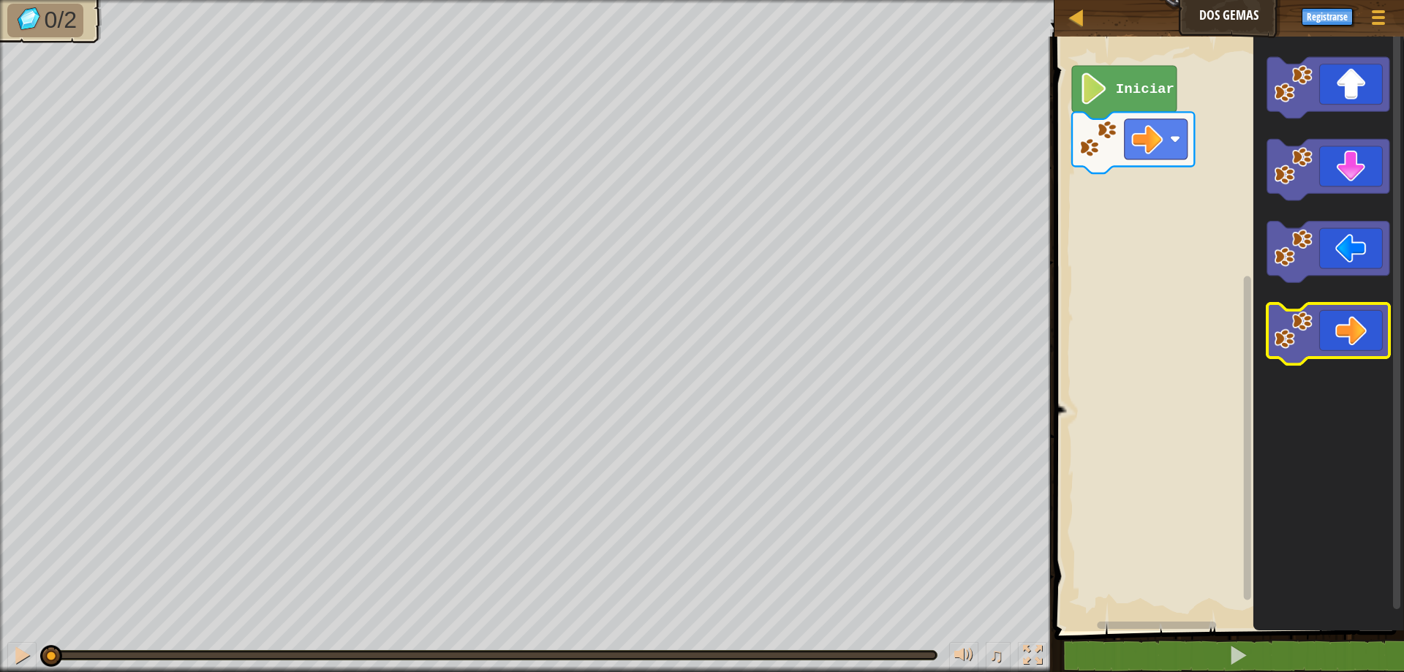
click at [1337, 315] on icon "Espacio de trabajo de Blockly" at bounding box center [1328, 333] width 122 height 61
click at [1337, 316] on icon "Espacio de trabajo de Blockly" at bounding box center [1328, 333] width 122 height 61
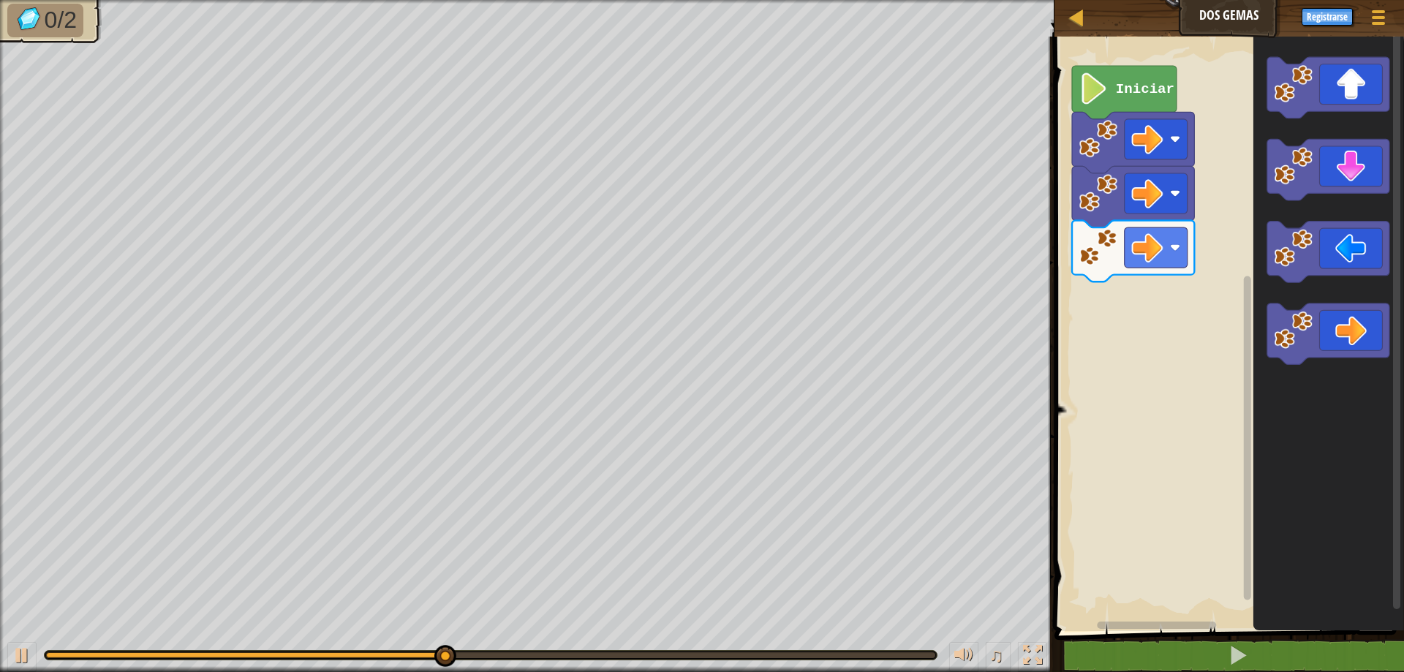
click at [1345, 119] on icon "Espacio de trabajo de Blockly" at bounding box center [1327, 330] width 151 height 602
click at [1350, 88] on icon "Espacio de trabajo de Blockly" at bounding box center [1328, 87] width 122 height 61
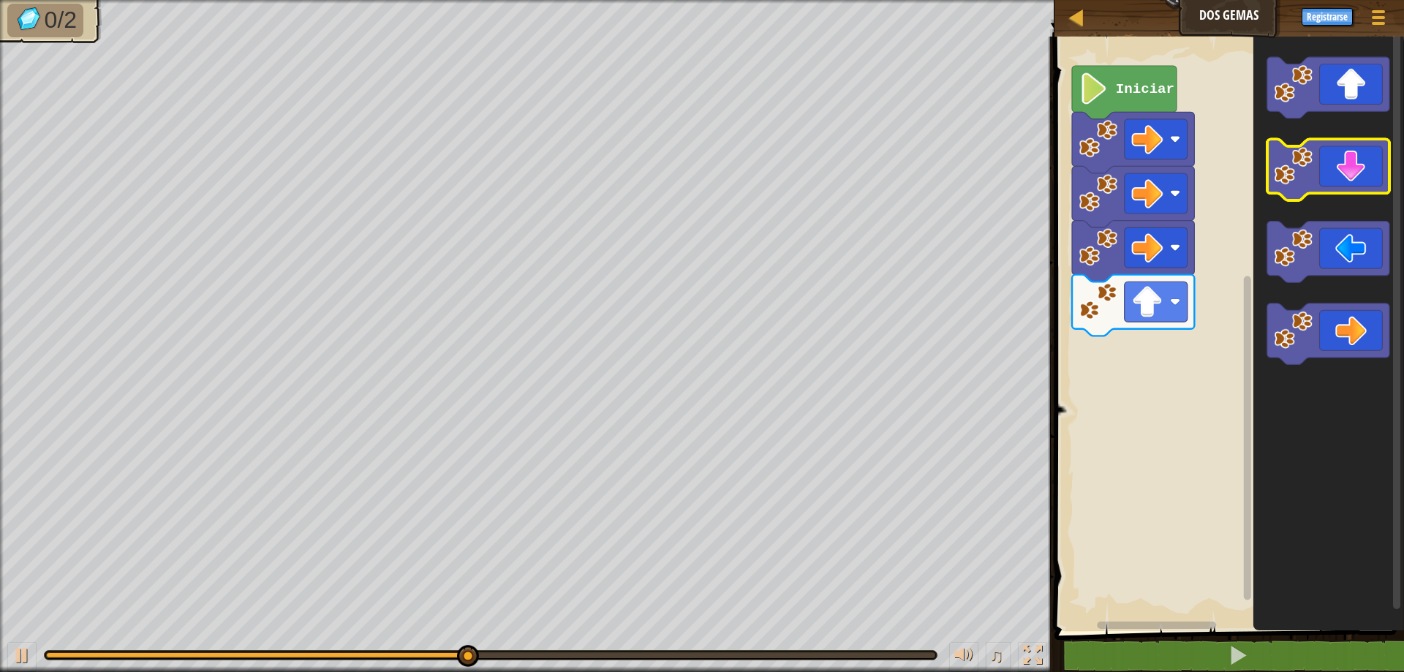
click at [1356, 165] on icon "Espacio de trabajo de Blockly" at bounding box center [1328, 170] width 122 height 61
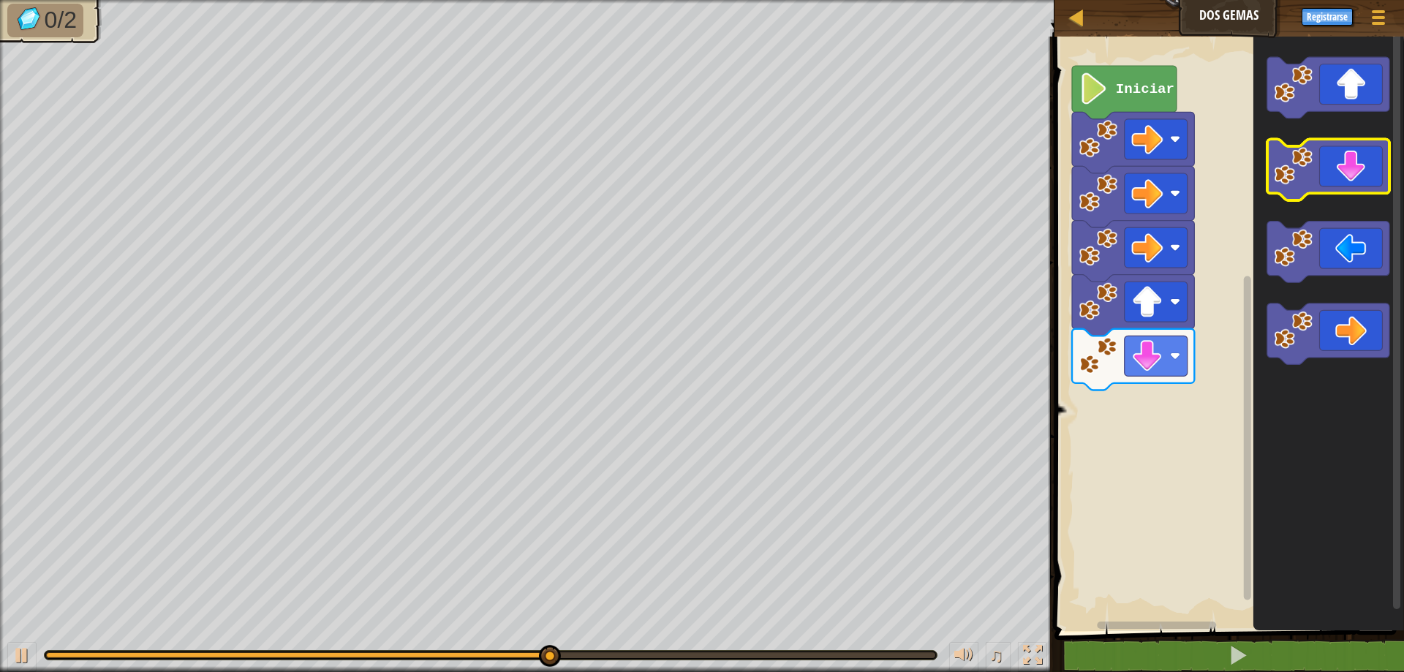
click at [1356, 165] on icon "Espacio de trabajo de Blockly" at bounding box center [1328, 170] width 122 height 61
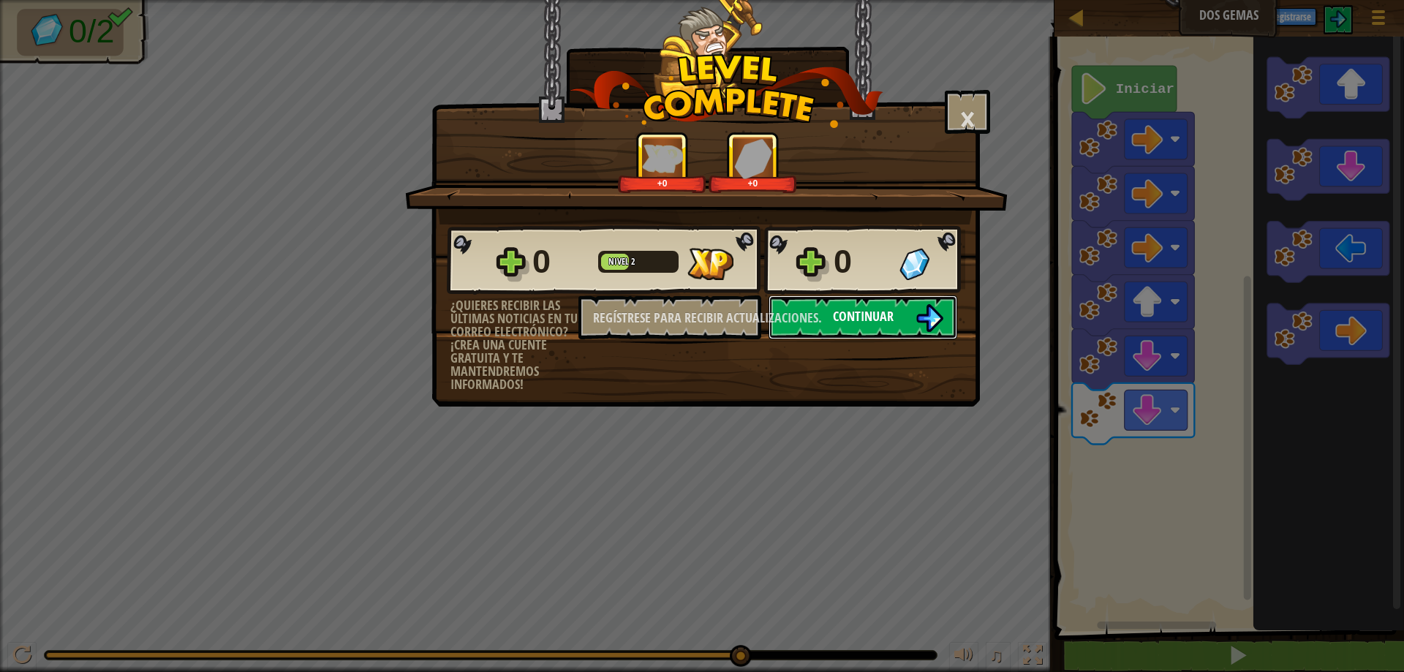
click at [835, 319] on font "Continuar" at bounding box center [863, 316] width 61 height 18
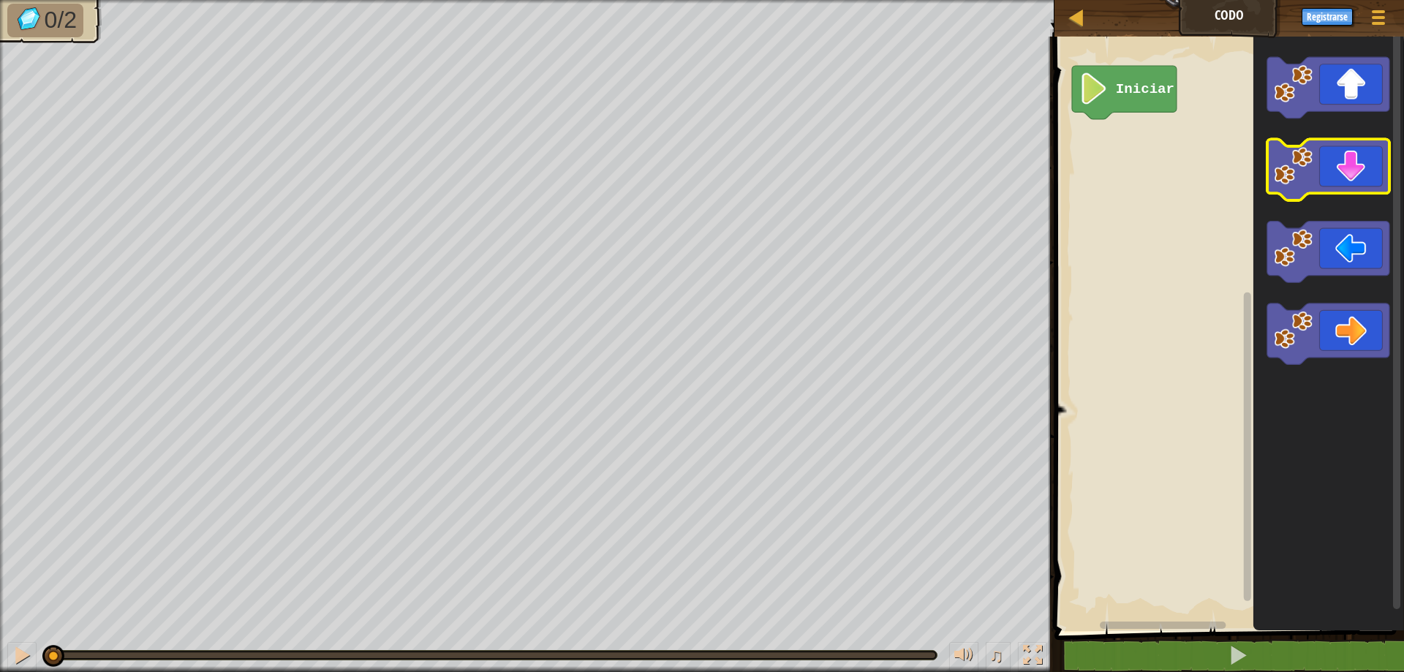
click at [1348, 169] on icon "Espacio de trabajo de Blockly" at bounding box center [1328, 170] width 122 height 61
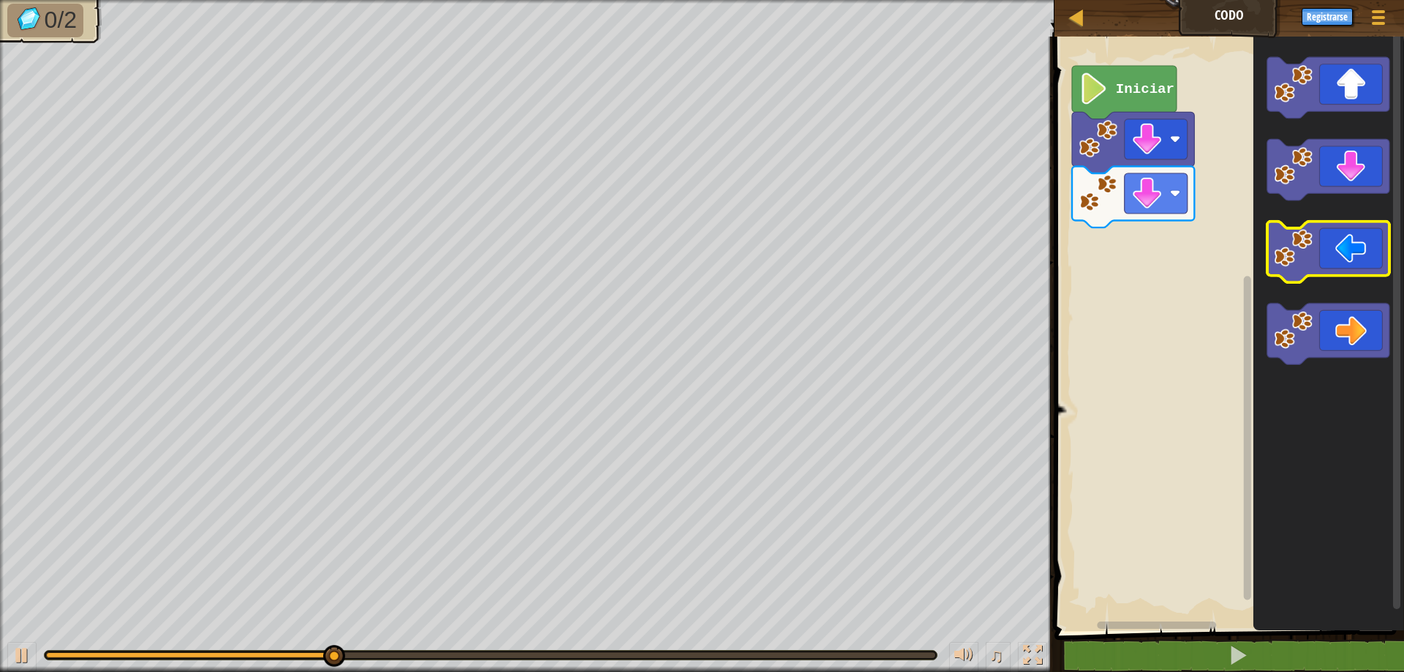
click at [1325, 257] on icon "Espacio de trabajo de Blockly" at bounding box center [1328, 252] width 122 height 61
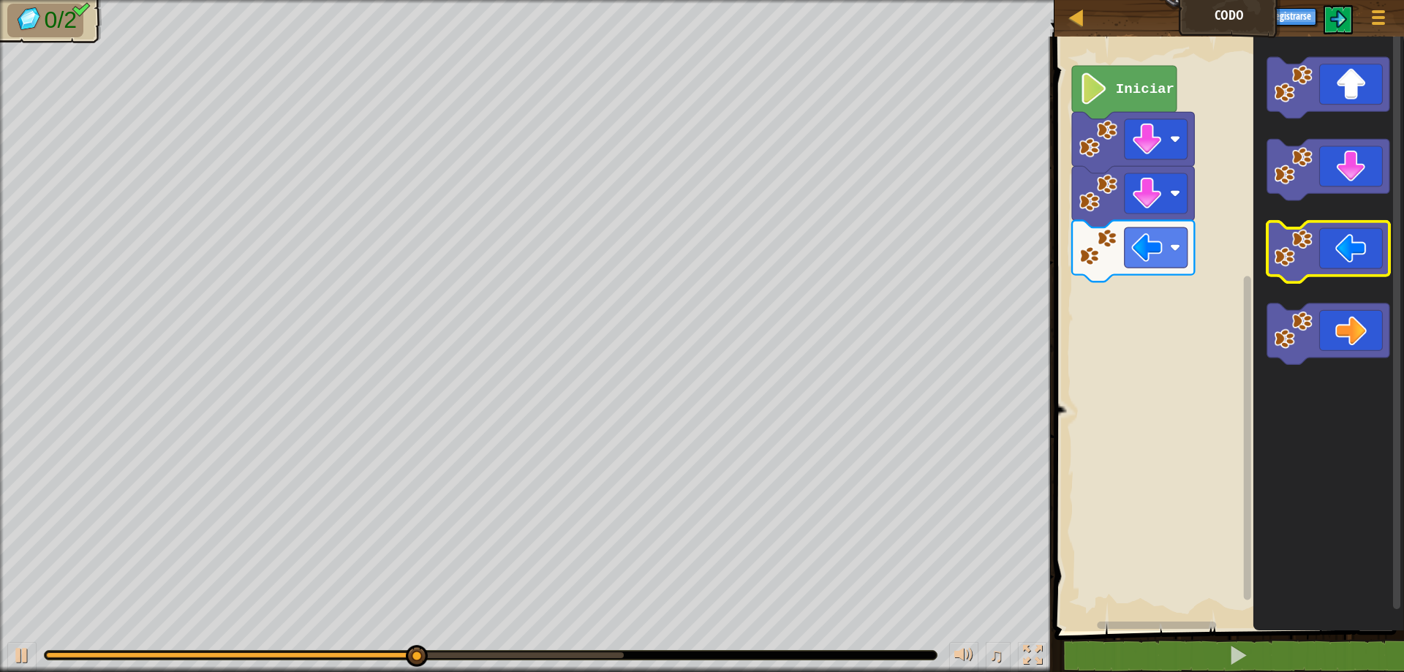
click at [1325, 257] on icon "Espacio de trabajo de Blockly" at bounding box center [1328, 252] width 122 height 61
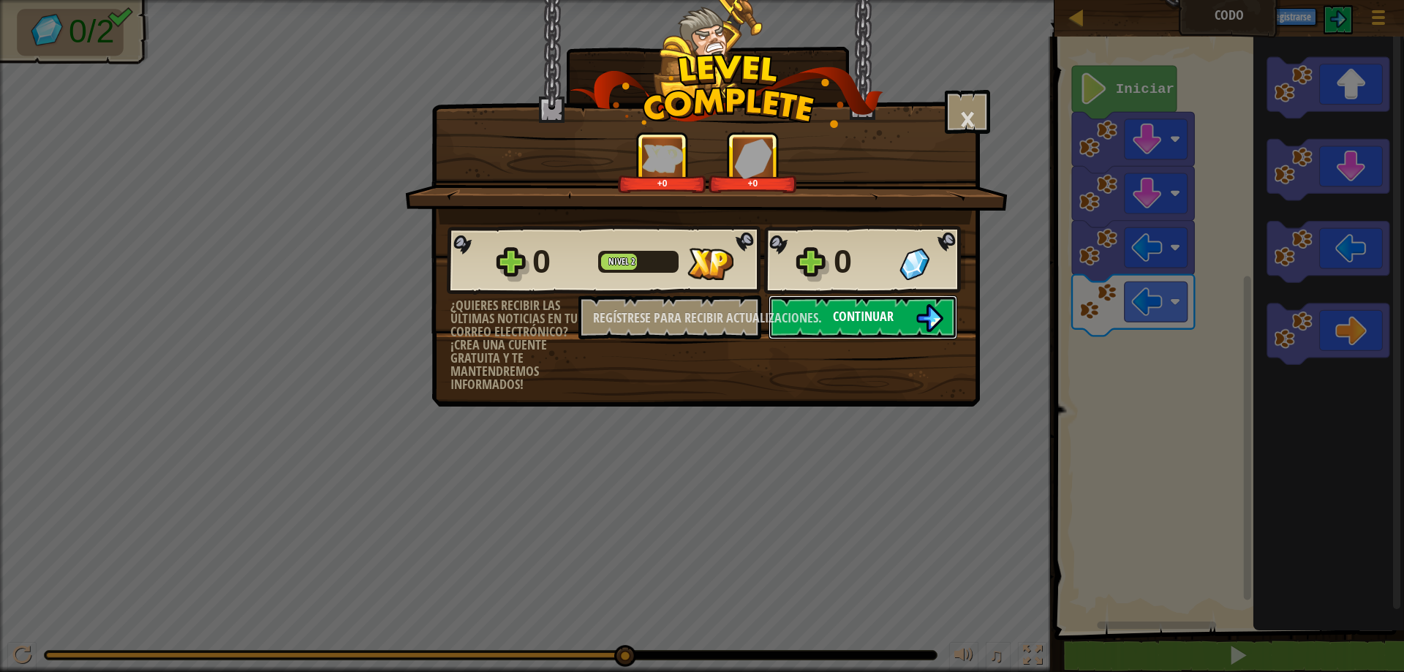
click at [869, 310] on font "Continuar" at bounding box center [863, 316] width 61 height 18
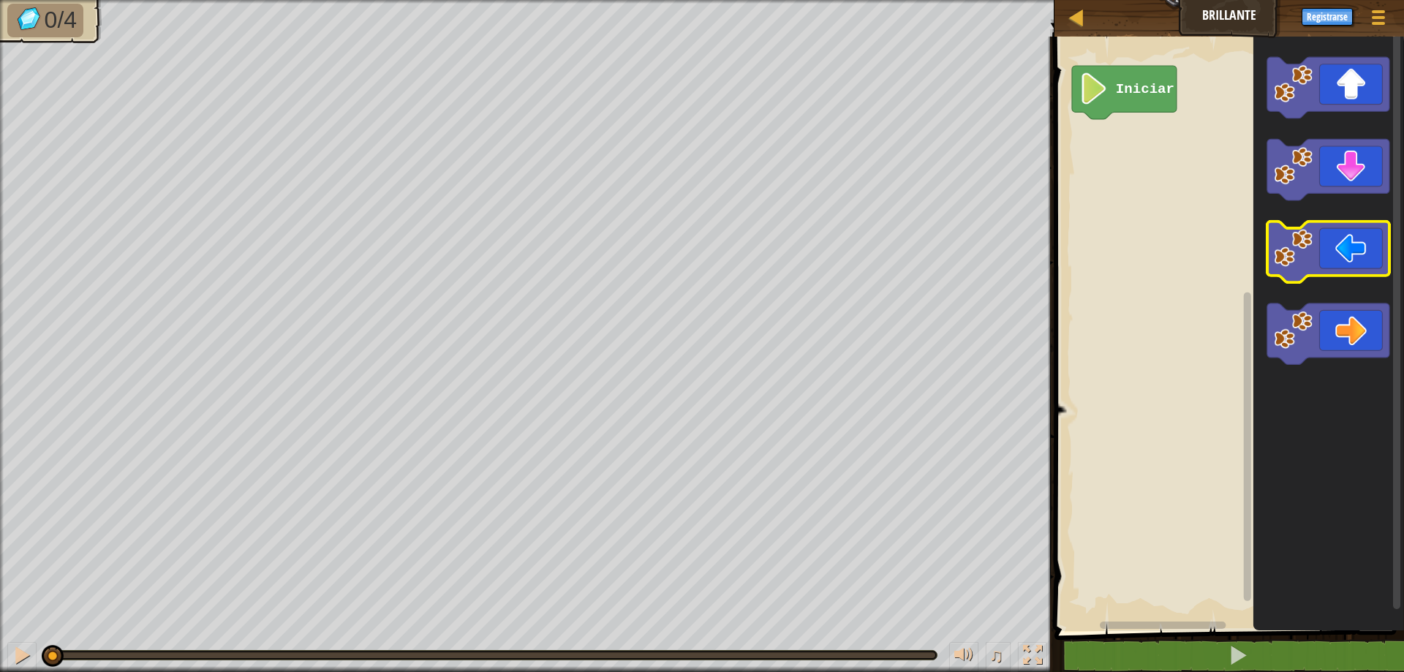
click at [1327, 259] on icon "Espacio de trabajo de Blockly" at bounding box center [1328, 252] width 122 height 61
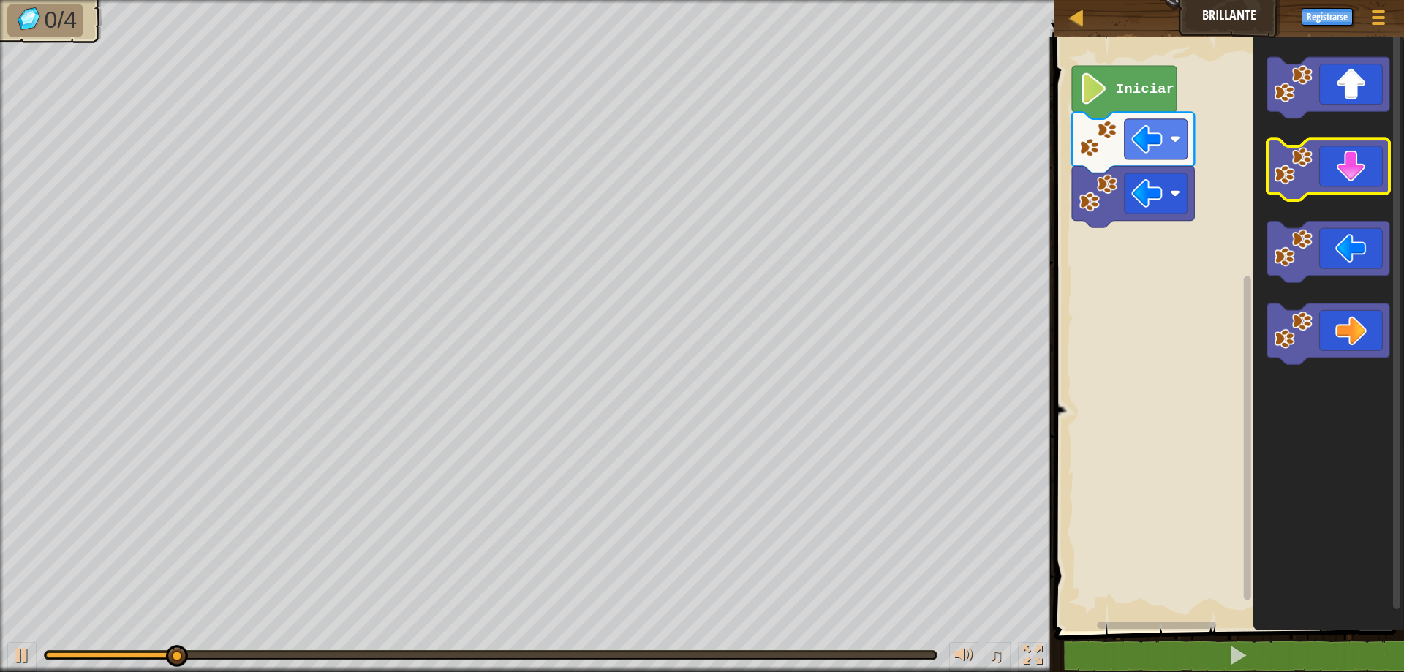
click at [1366, 173] on icon "Espacio de trabajo de Blockly" at bounding box center [1328, 170] width 122 height 61
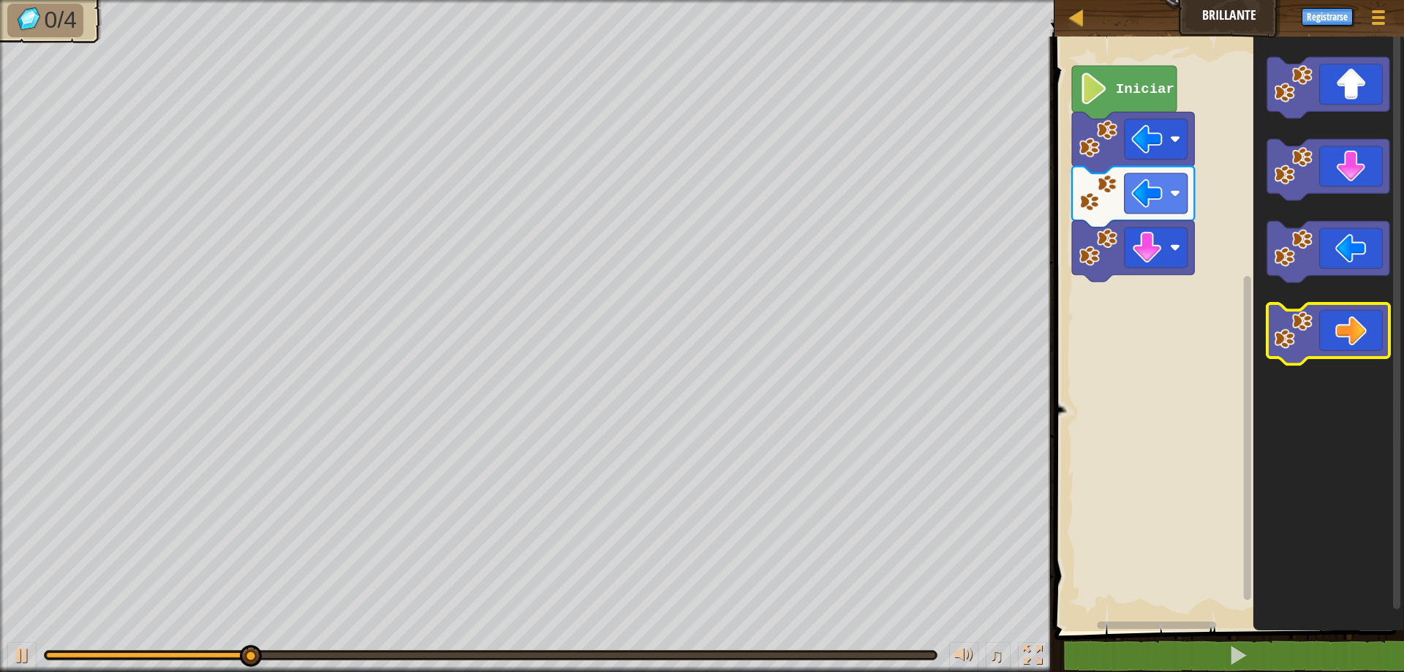
click at [1333, 322] on icon "Espacio de trabajo de Blockly" at bounding box center [1328, 333] width 122 height 61
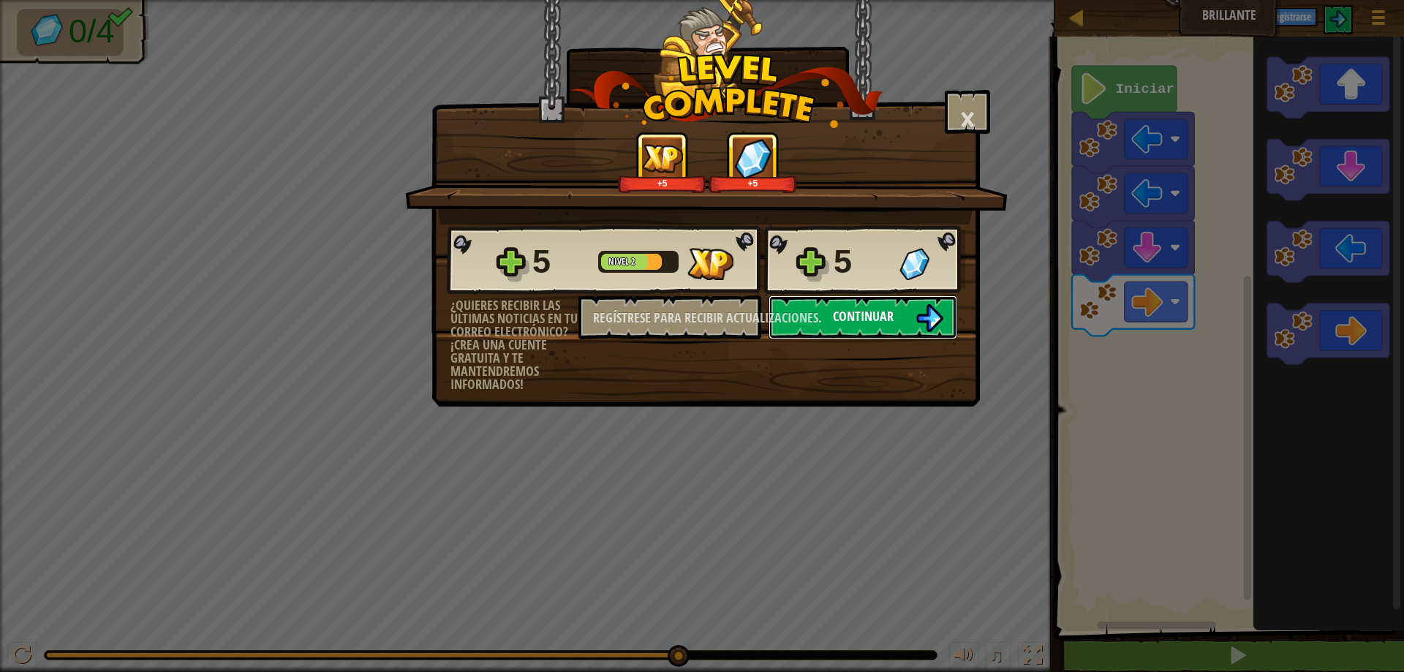
click at [863, 312] on font "Continuar" at bounding box center [863, 316] width 61 height 18
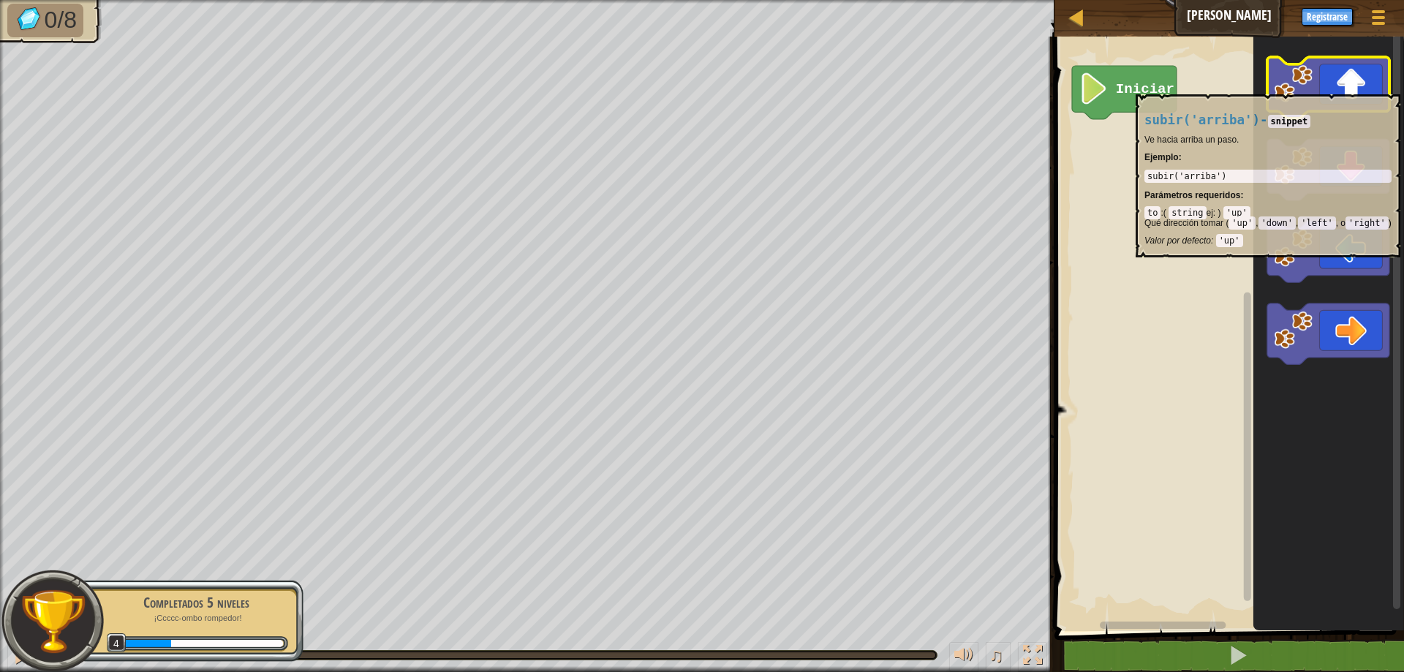
click at [1360, 87] on icon "Espacio de trabajo de Blockly" at bounding box center [1328, 87] width 122 height 61
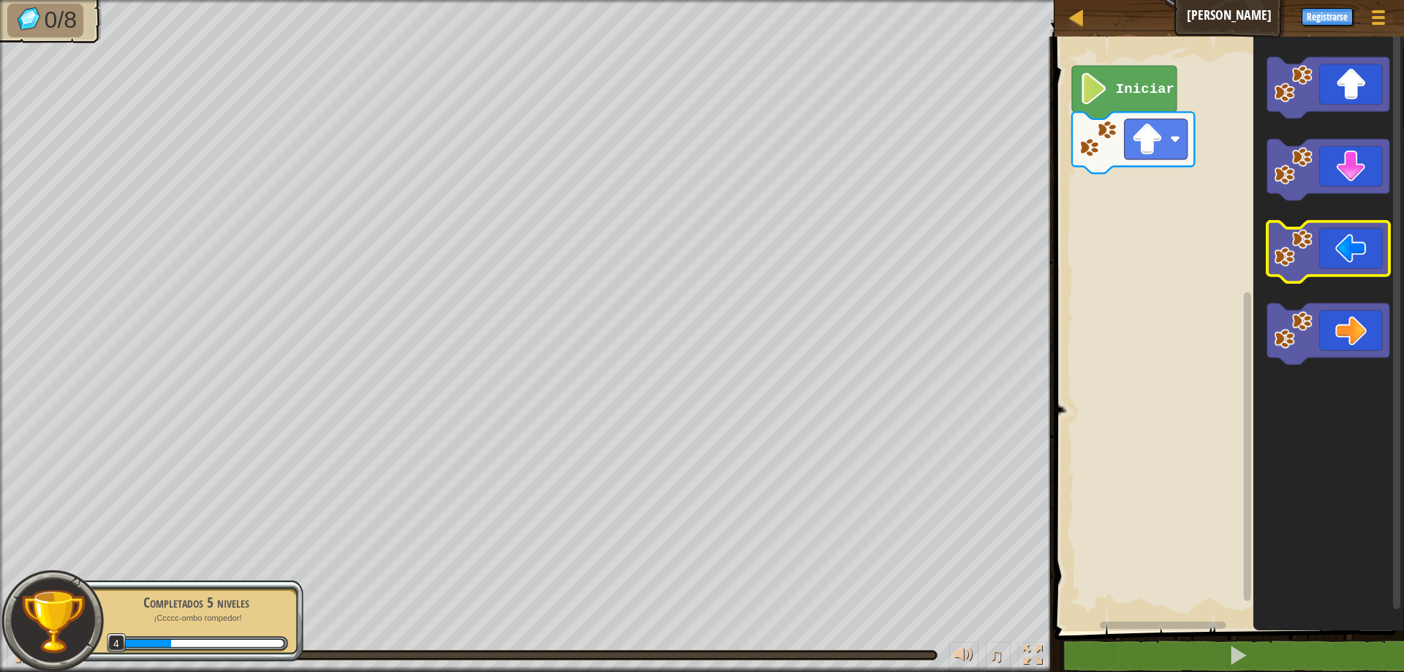
click at [1365, 246] on icon "Espacio de trabajo de Blockly" at bounding box center [1328, 252] width 122 height 61
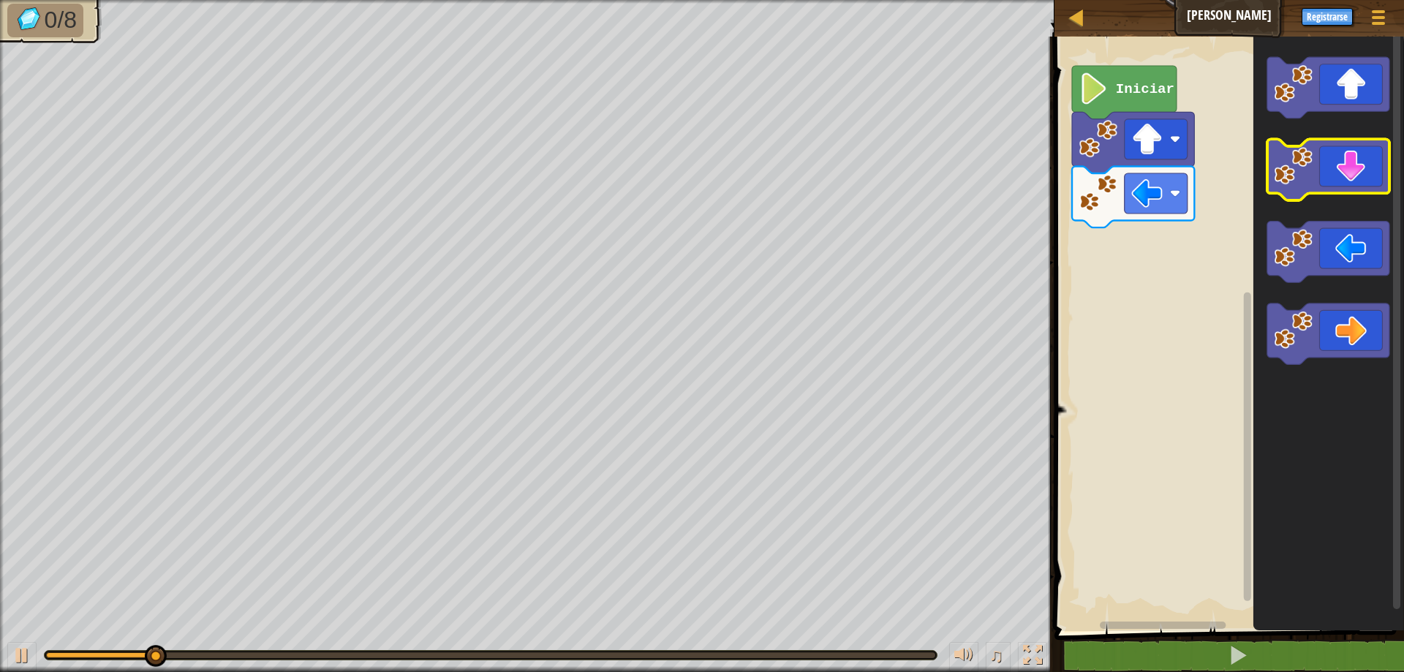
click at [1368, 180] on icon "Espacio de trabajo de Blockly" at bounding box center [1328, 170] width 122 height 61
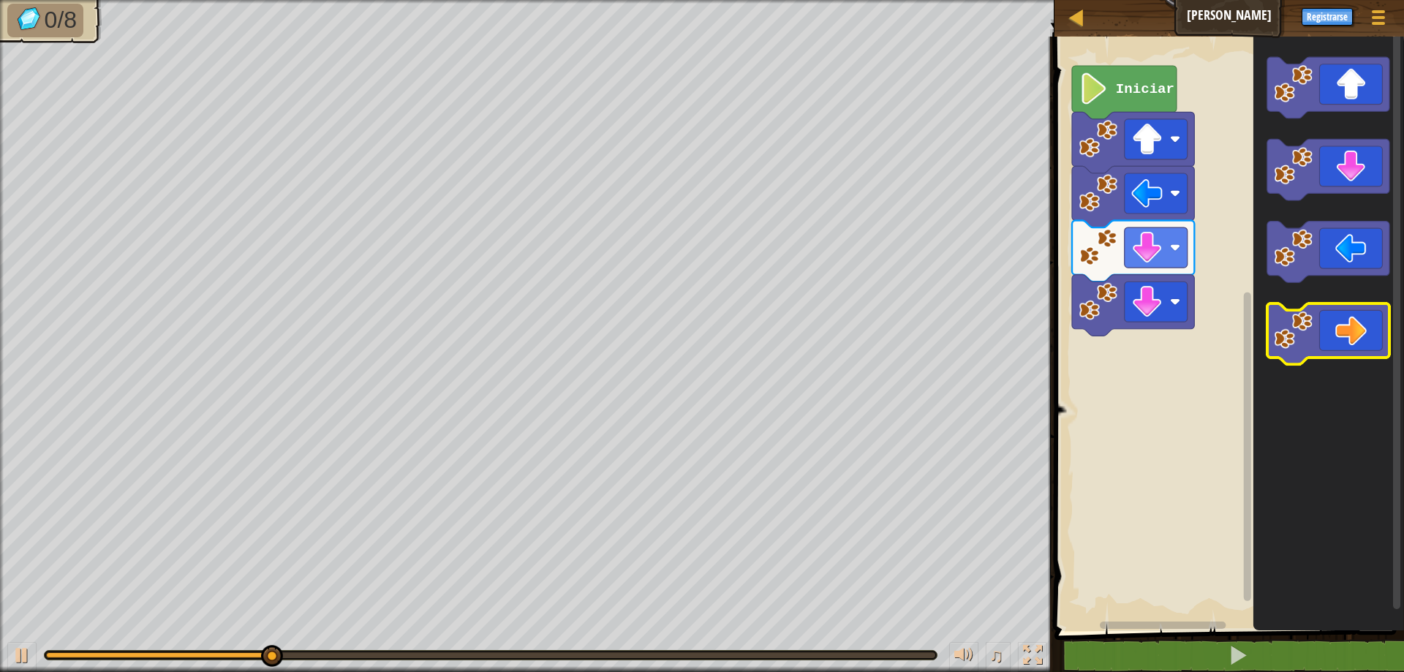
click at [1353, 326] on icon "Espacio de trabajo de Blockly" at bounding box center [1328, 333] width 122 height 61
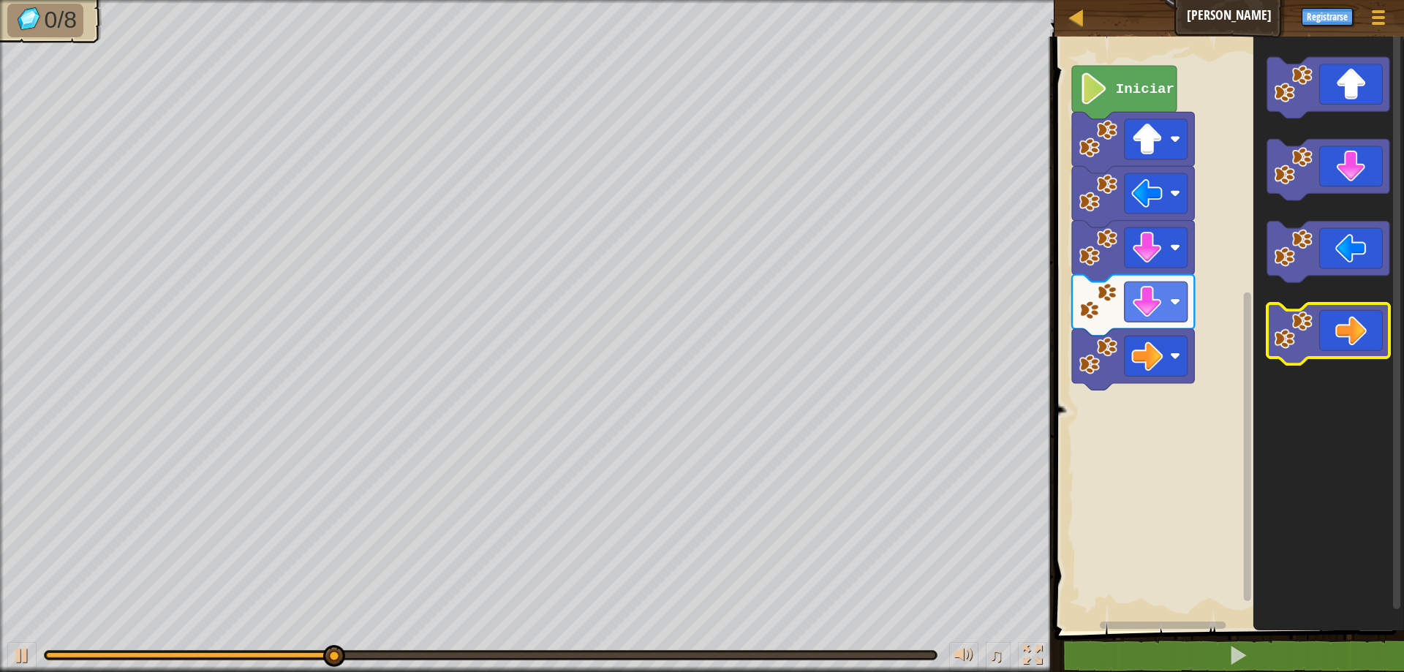
click at [1355, 325] on icon "Espacio de trabajo de Blockly" at bounding box center [1328, 333] width 122 height 61
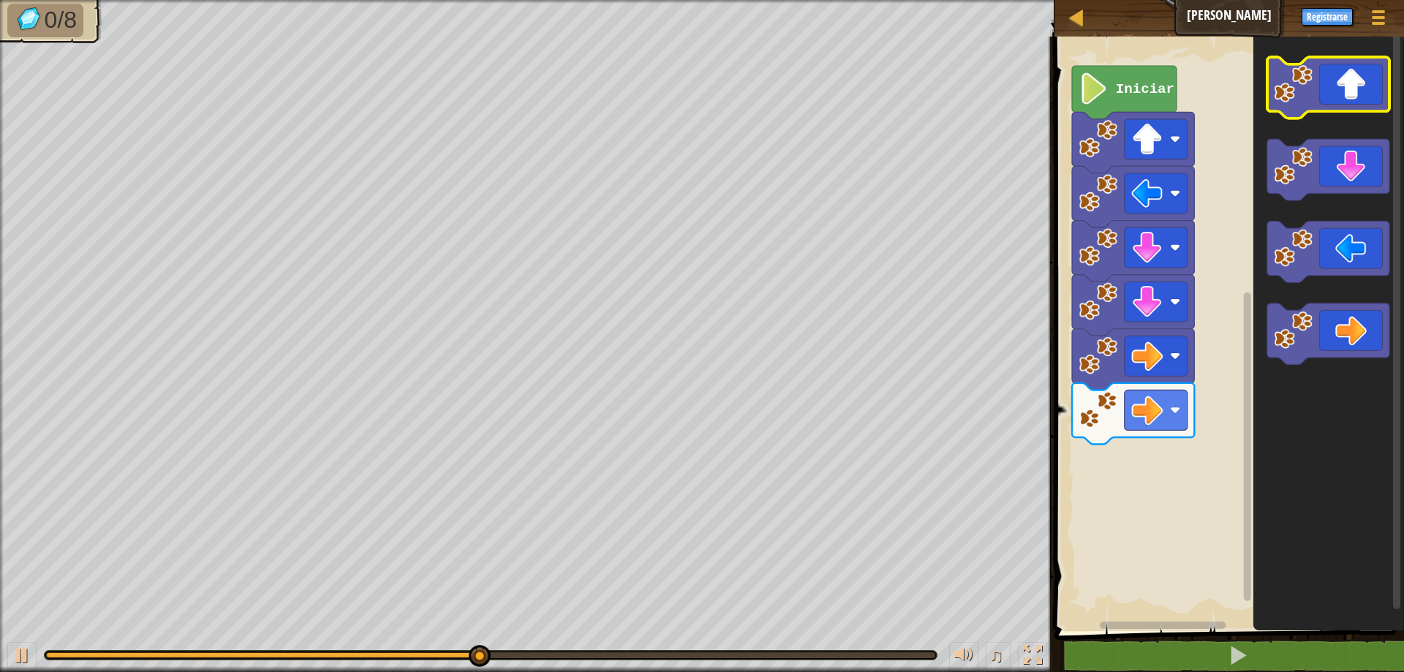
click at [1380, 97] on icon "Espacio de trabajo de Blockly" at bounding box center [1328, 87] width 122 height 61
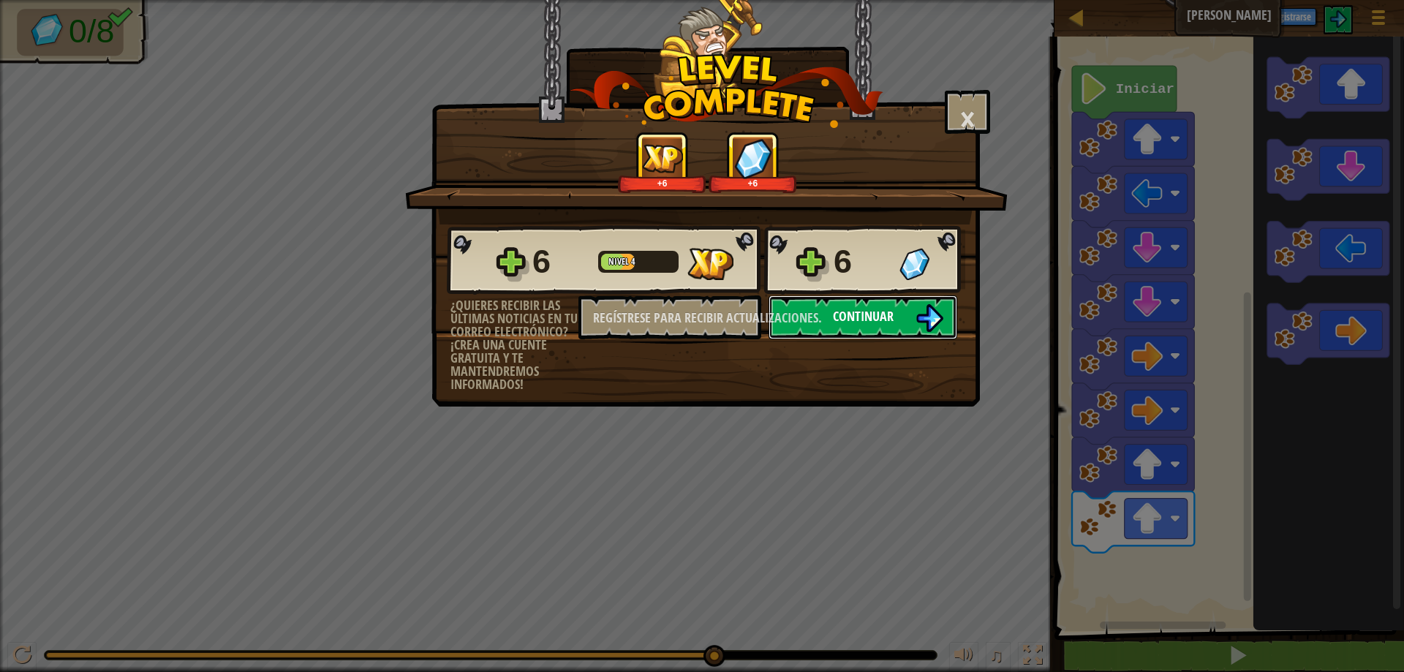
click at [841, 322] on font "Continuar" at bounding box center [863, 316] width 61 height 18
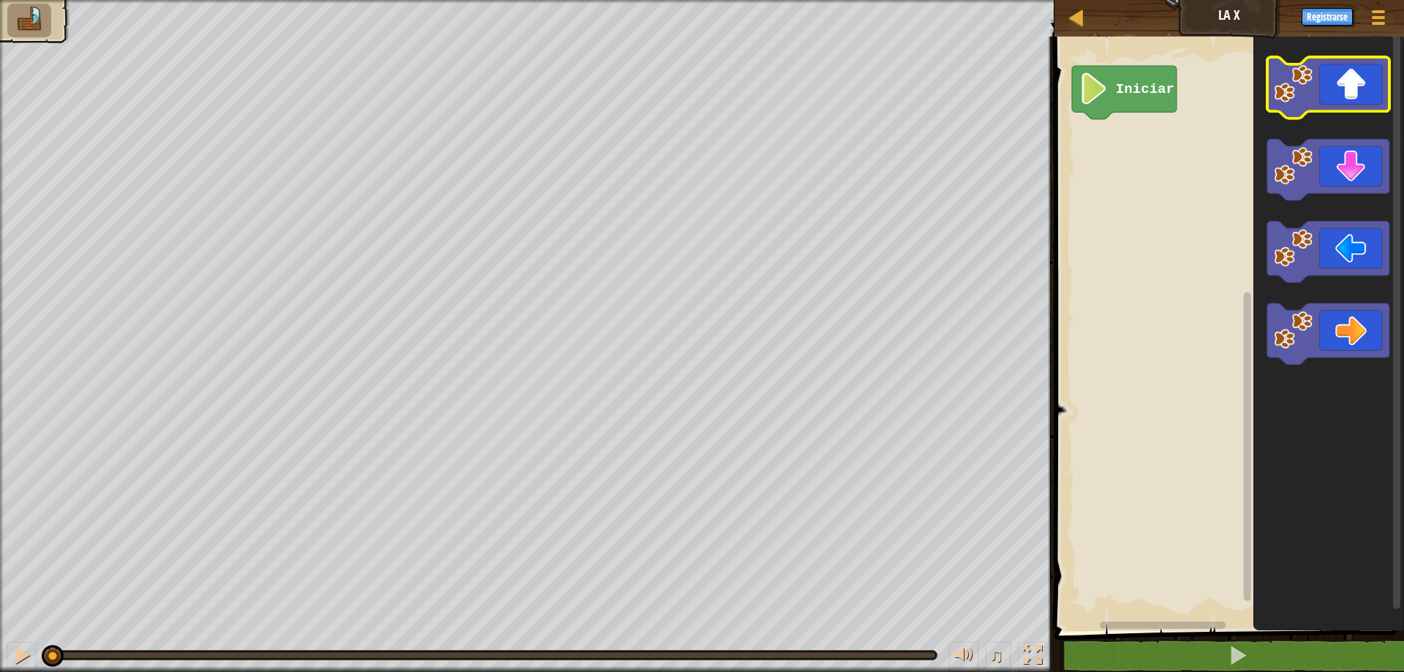
click at [1356, 102] on icon "Espacio de trabajo de Blockly" at bounding box center [1328, 87] width 122 height 61
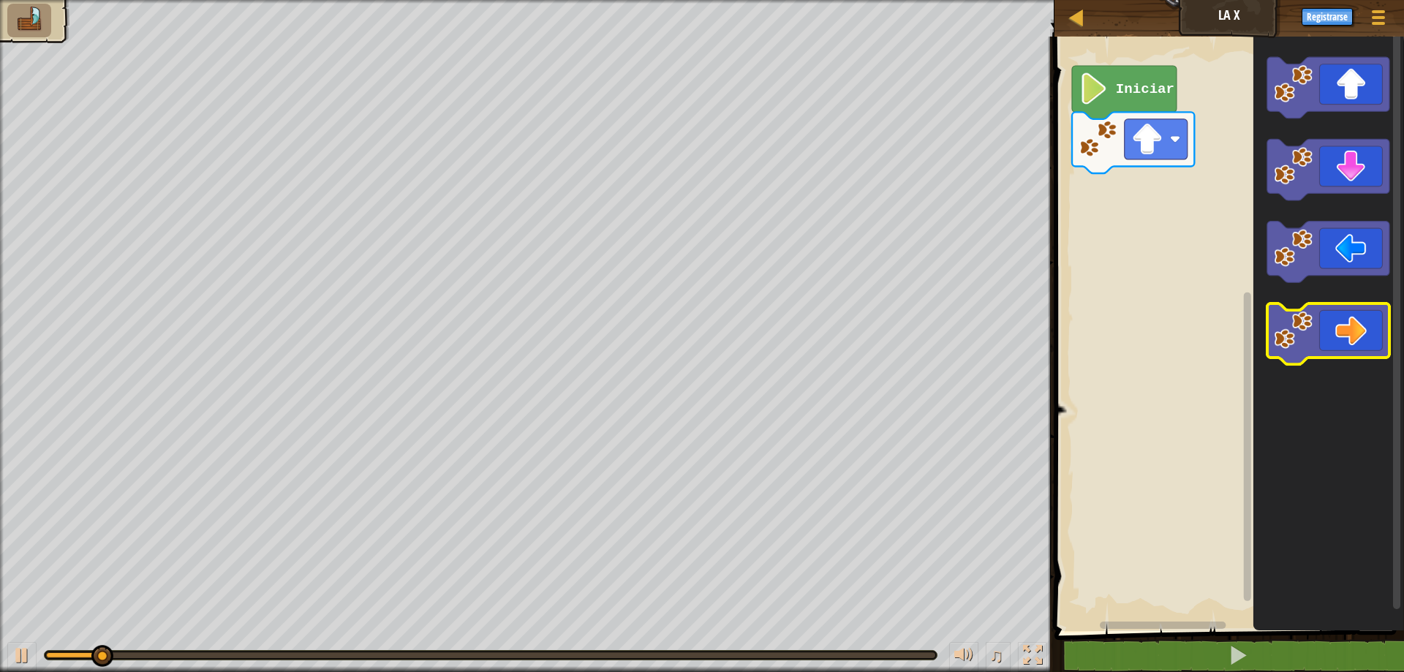
click at [1352, 320] on icon "Espacio de trabajo de Blockly" at bounding box center [1328, 333] width 122 height 61
